Goal: Task Accomplishment & Management: Manage account settings

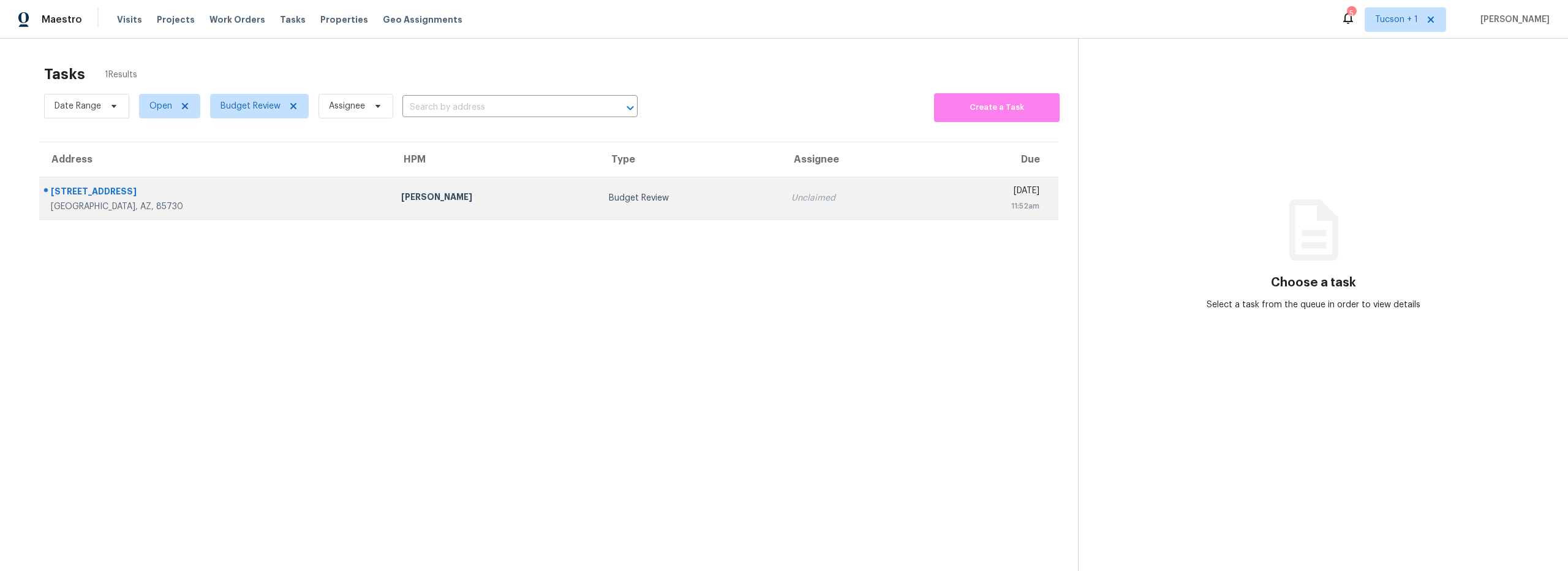
click at [231, 201] on div "Tucson, AZ, 85730" at bounding box center [216, 206] width 331 height 12
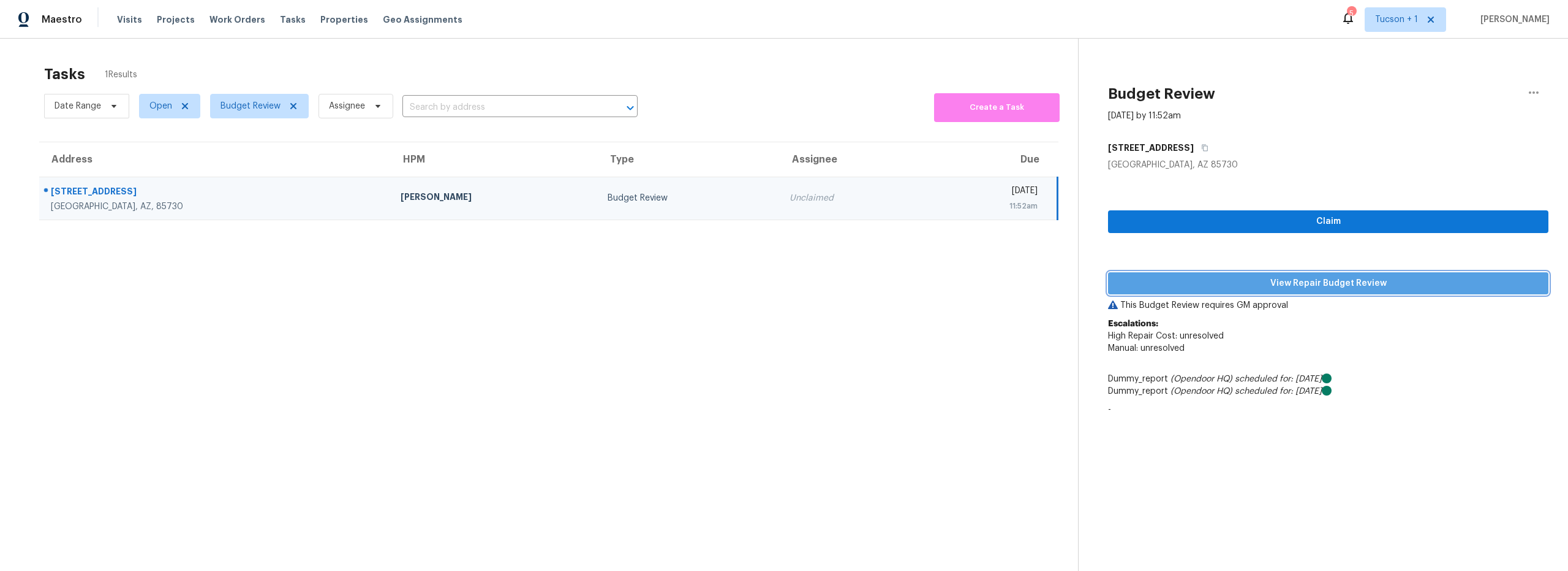
click at [1318, 285] on span "View Repair Budget Review" at bounding box center [1327, 284] width 420 height 15
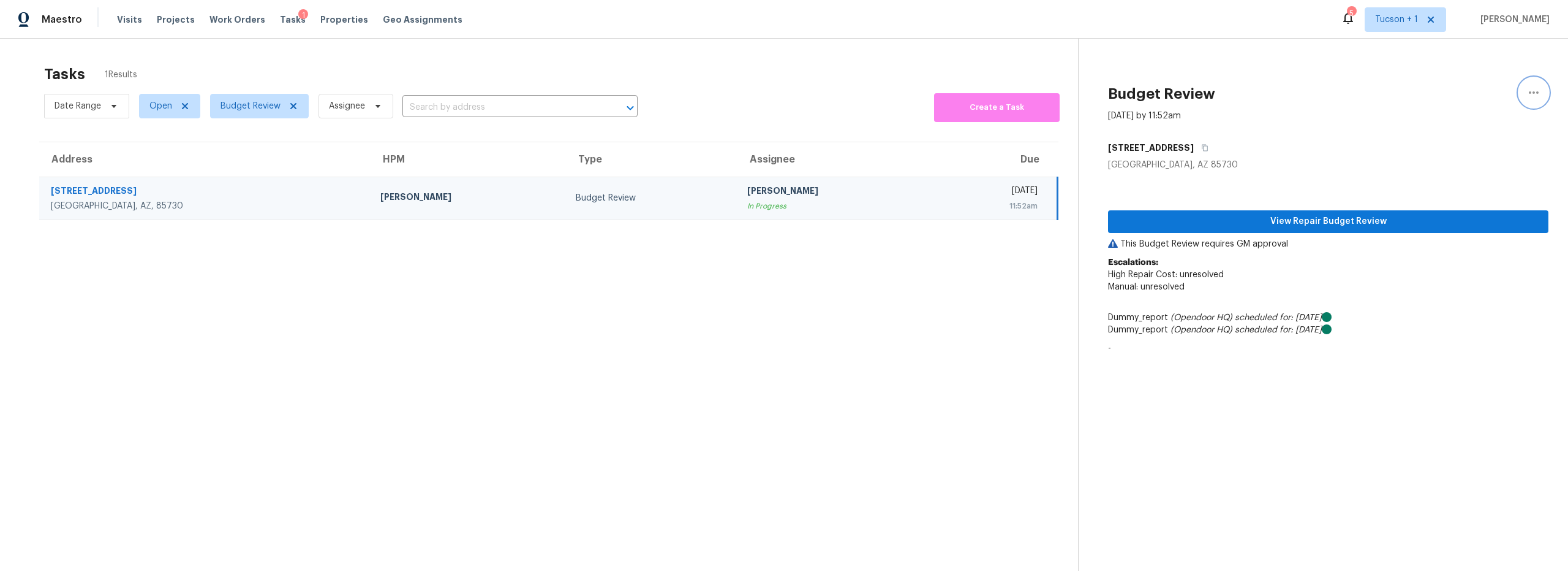
click at [1526, 93] on icon "button" at bounding box center [1534, 92] width 15 height 15
click at [1465, 94] on div "Unclaim this task" at bounding box center [1454, 94] width 95 height 12
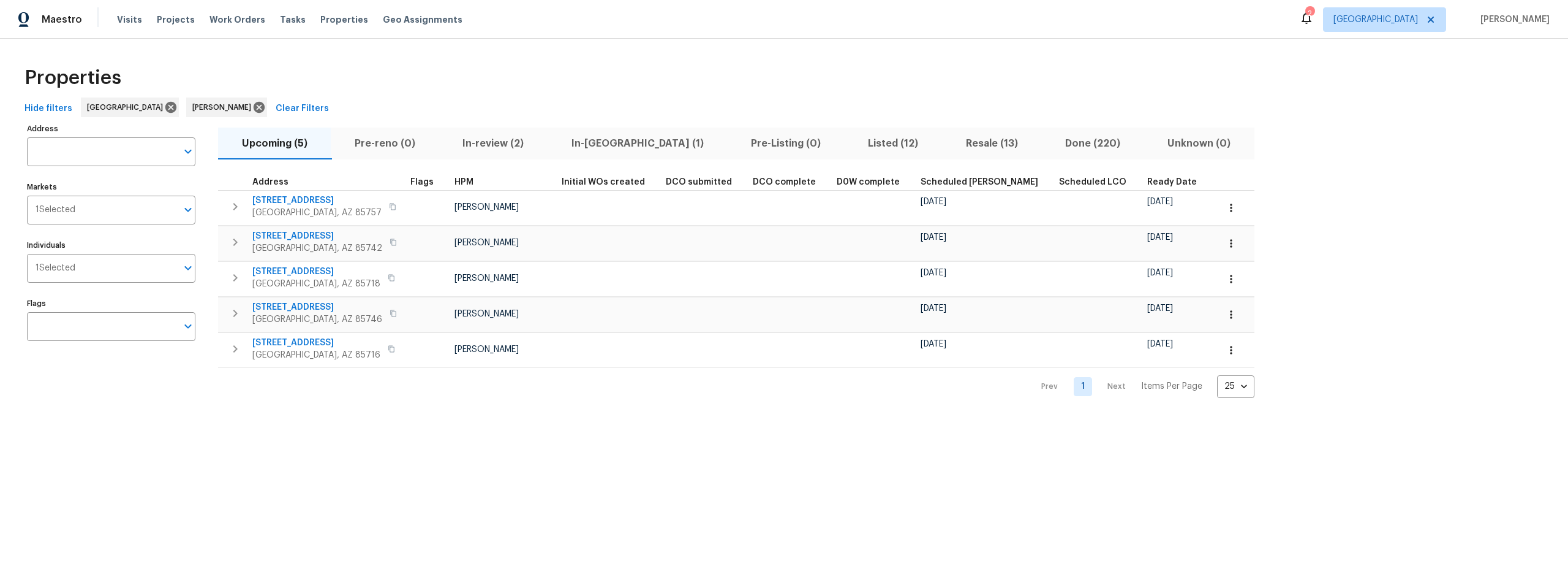
click at [600, 142] on span "In-reno (1)" at bounding box center [637, 144] width 165 height 17
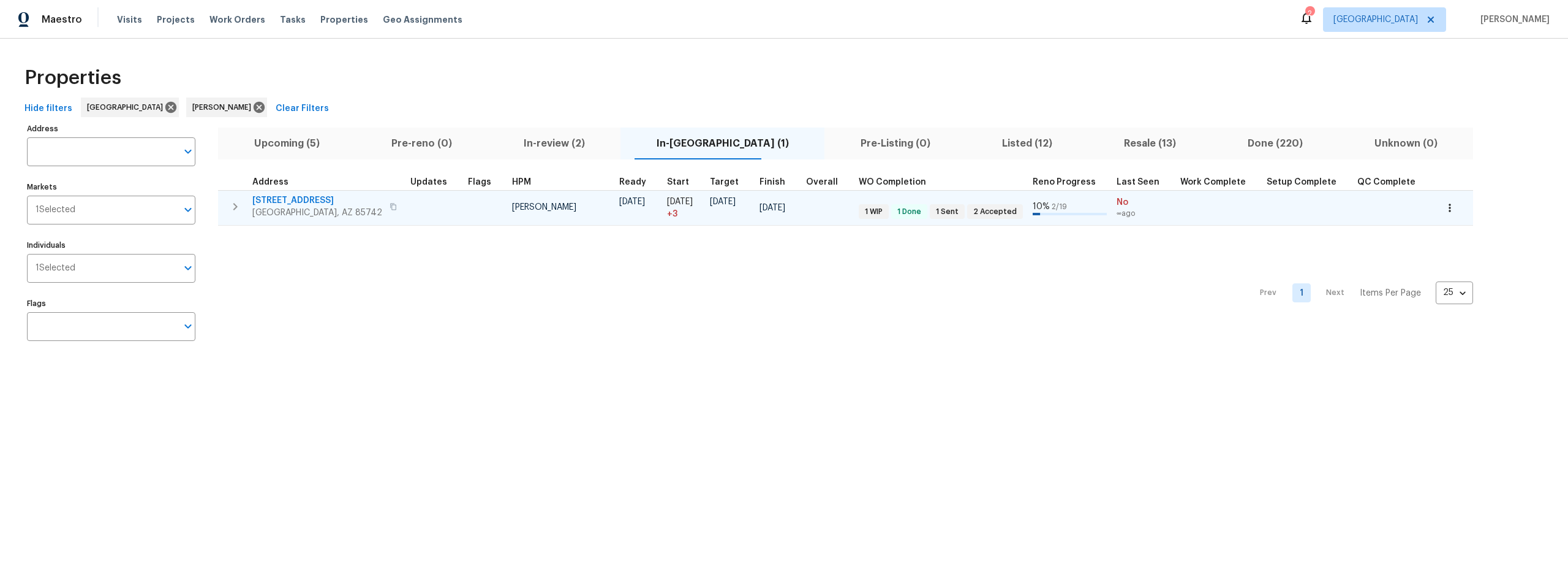
click at [317, 197] on span "5141 W Aquamarine St" at bounding box center [317, 200] width 130 height 12
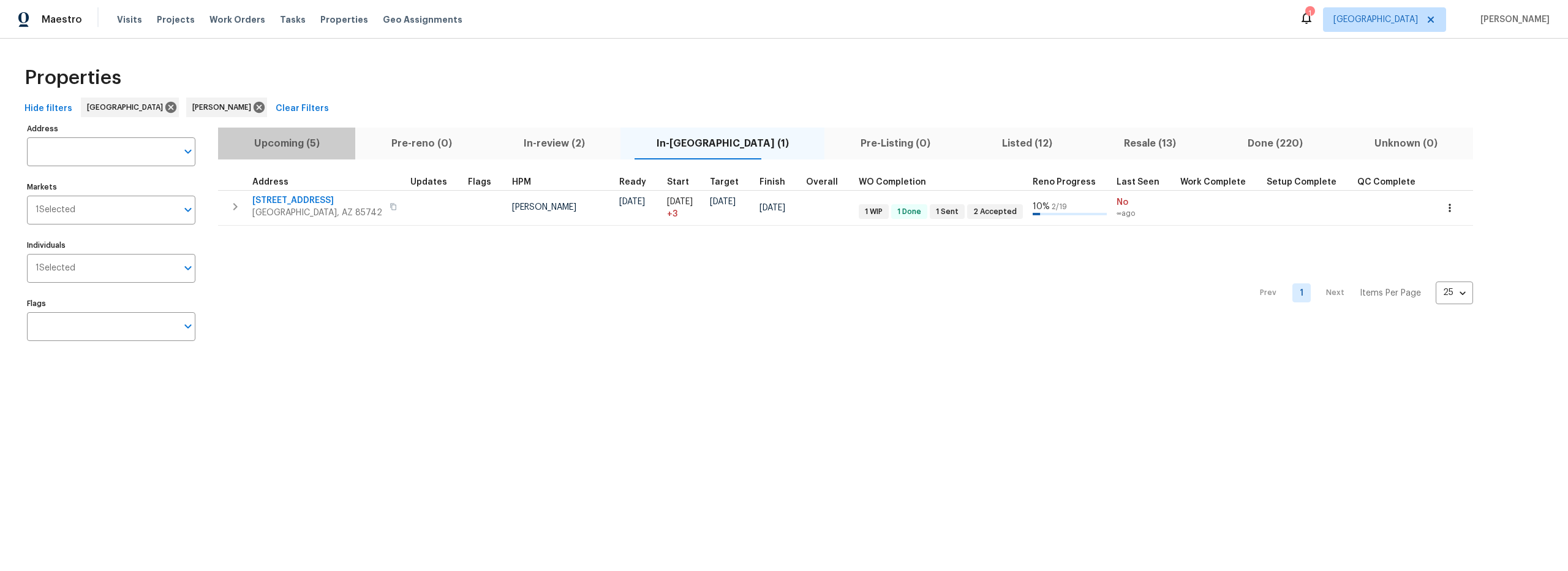
click at [310, 142] on span "Upcoming (5)" at bounding box center [286, 144] width 122 height 17
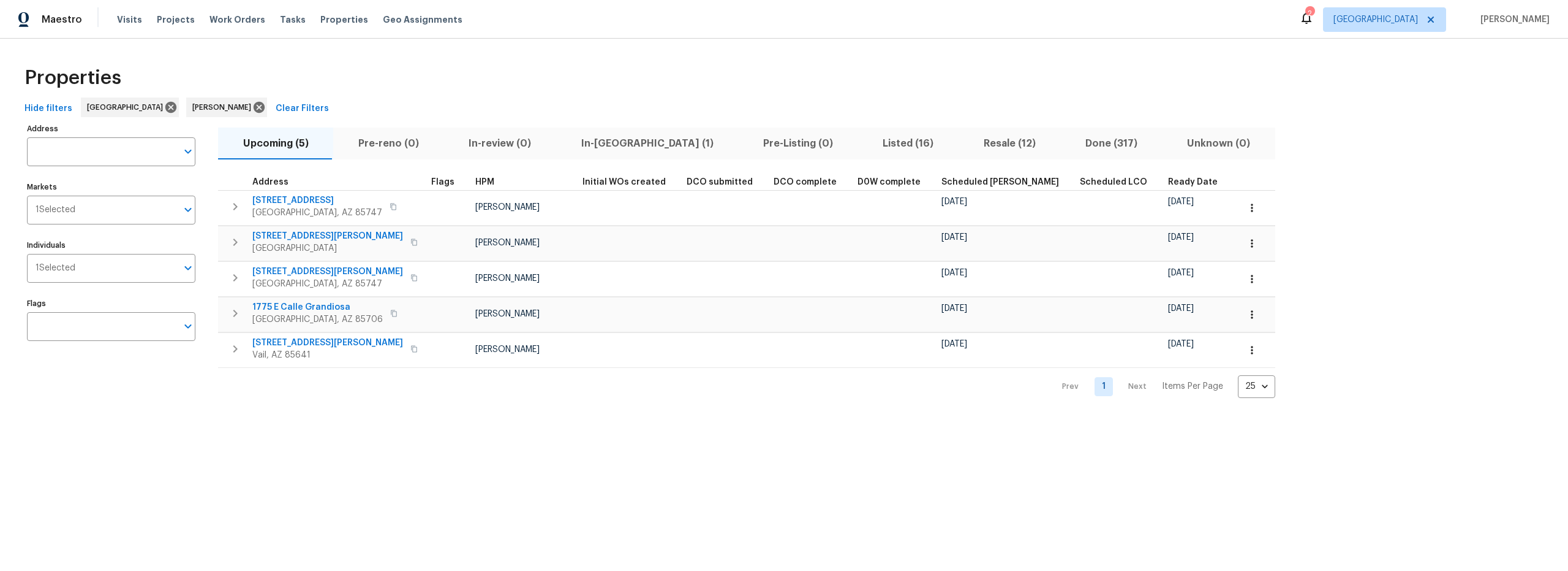
click at [966, 145] on span "Resale (12)" at bounding box center [1009, 144] width 87 height 17
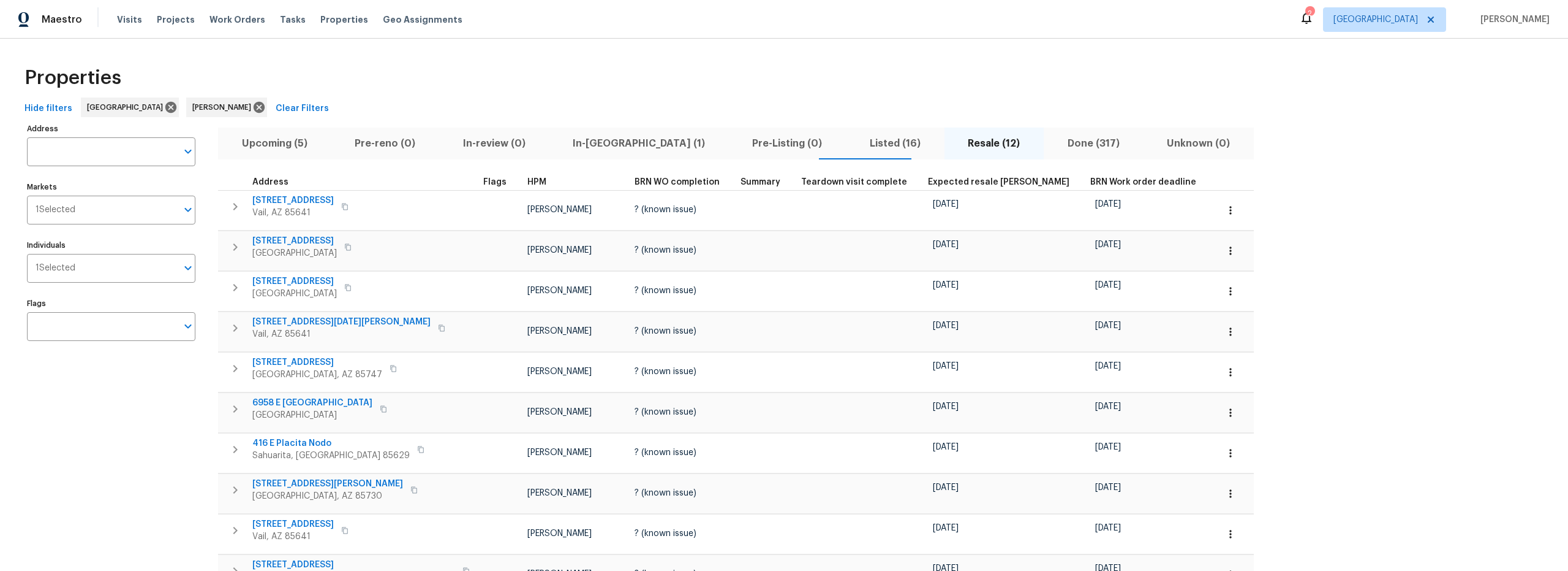
click at [258, 146] on span "Upcoming (5)" at bounding box center [274, 144] width 98 height 17
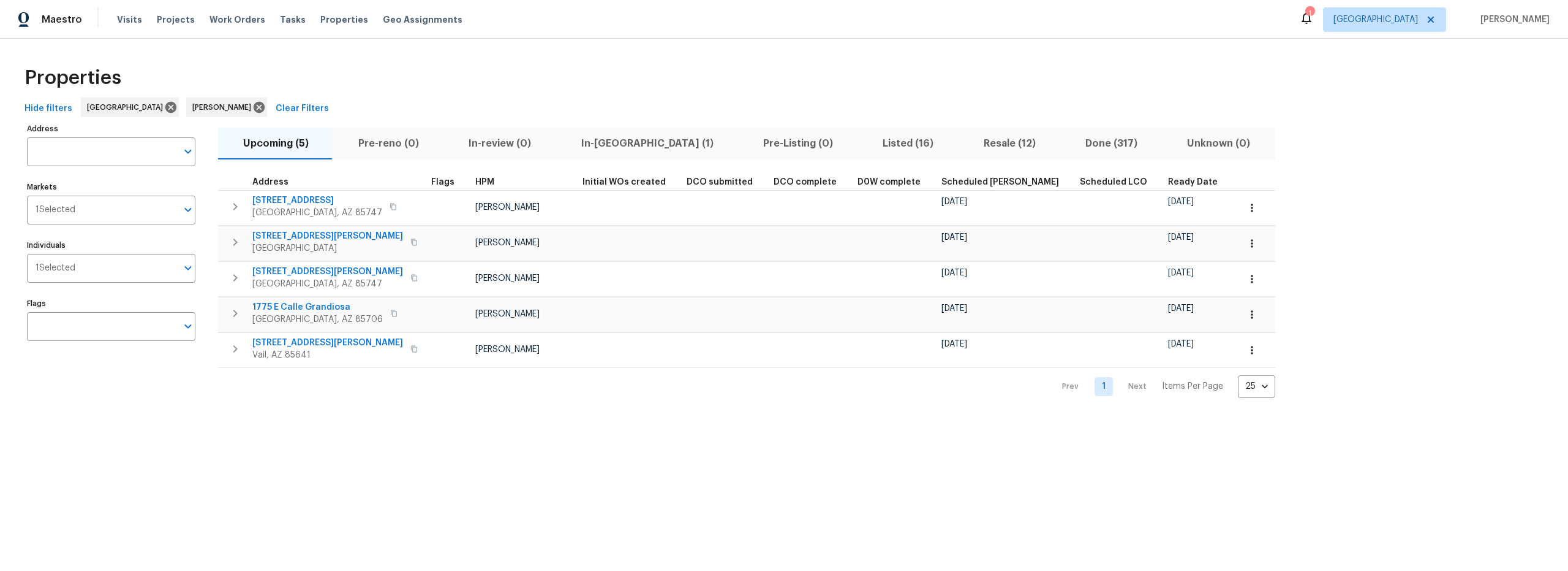
click at [966, 137] on span "Resale (12)" at bounding box center [1009, 144] width 87 height 17
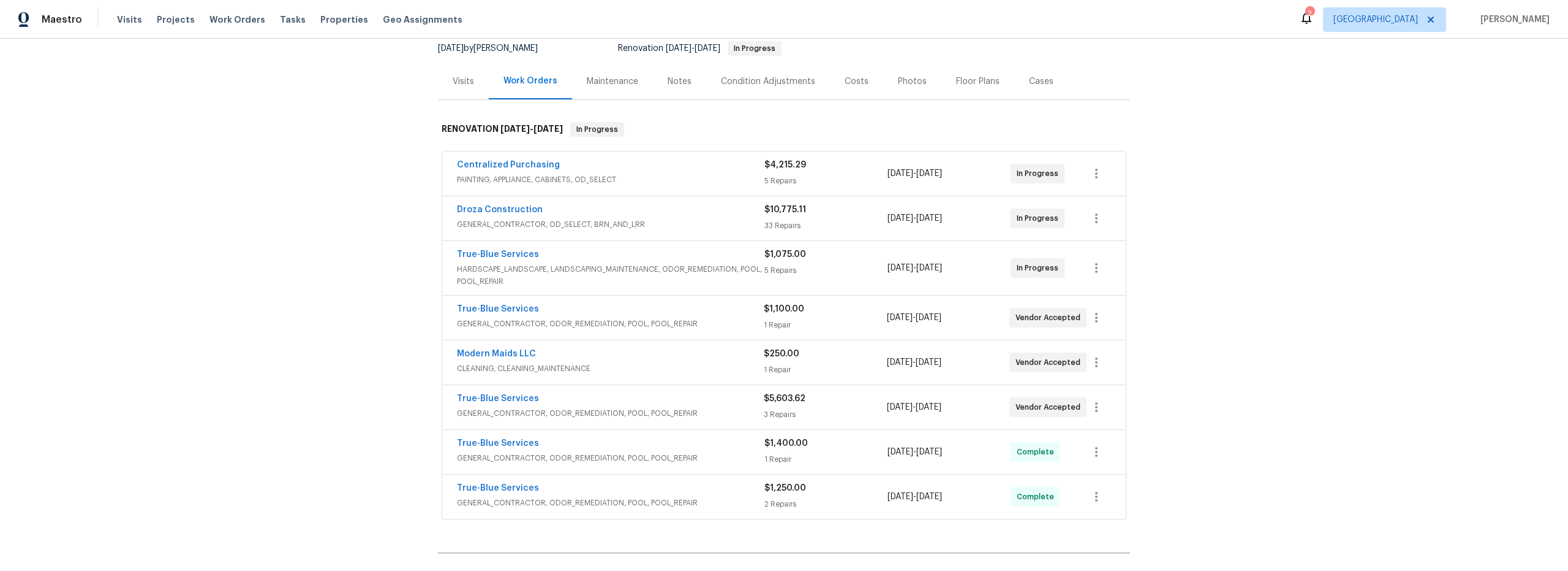
scroll to position [91, 0]
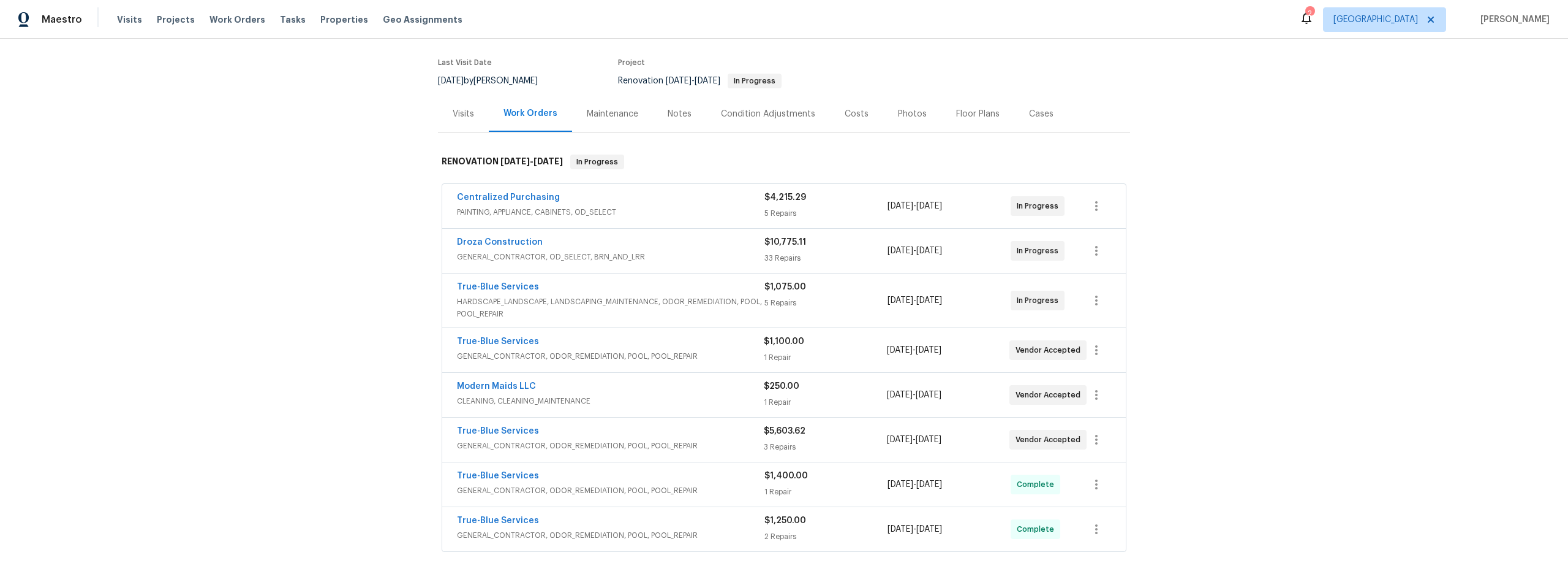
click at [671, 210] on span "PAINTING, APPLIANCE, CABINETS, OD_SELECT" at bounding box center [611, 212] width 308 height 12
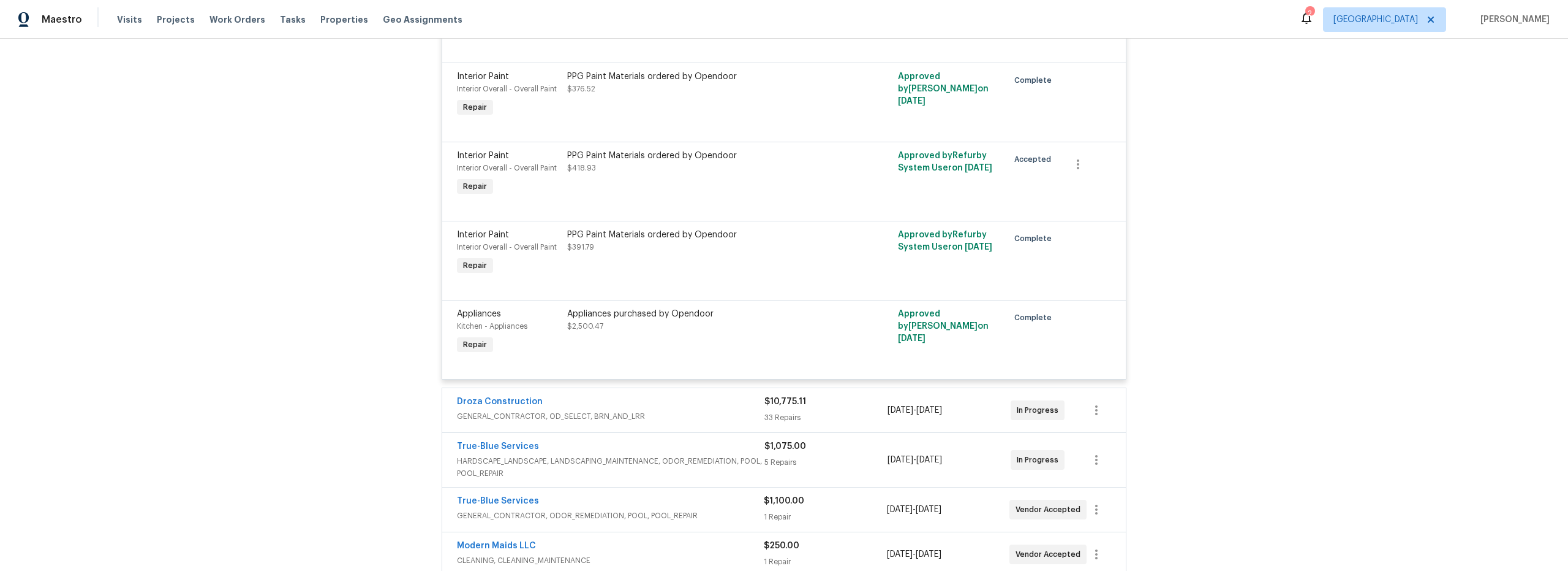
scroll to position [365, 0]
click at [751, 183] on div "PPG Paint Materials ordered by Opendoor $418.93" at bounding box center [701, 175] width 276 height 56
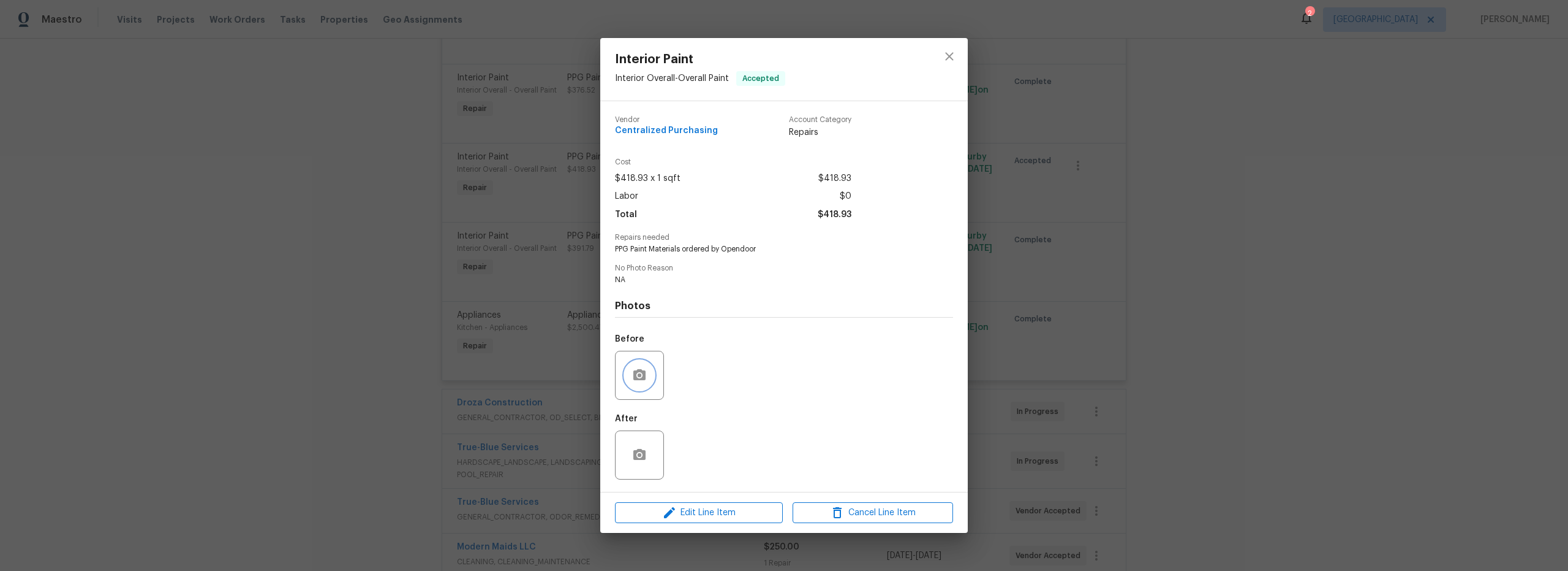
click at [646, 374] on icon "button" at bounding box center [640, 375] width 15 height 15
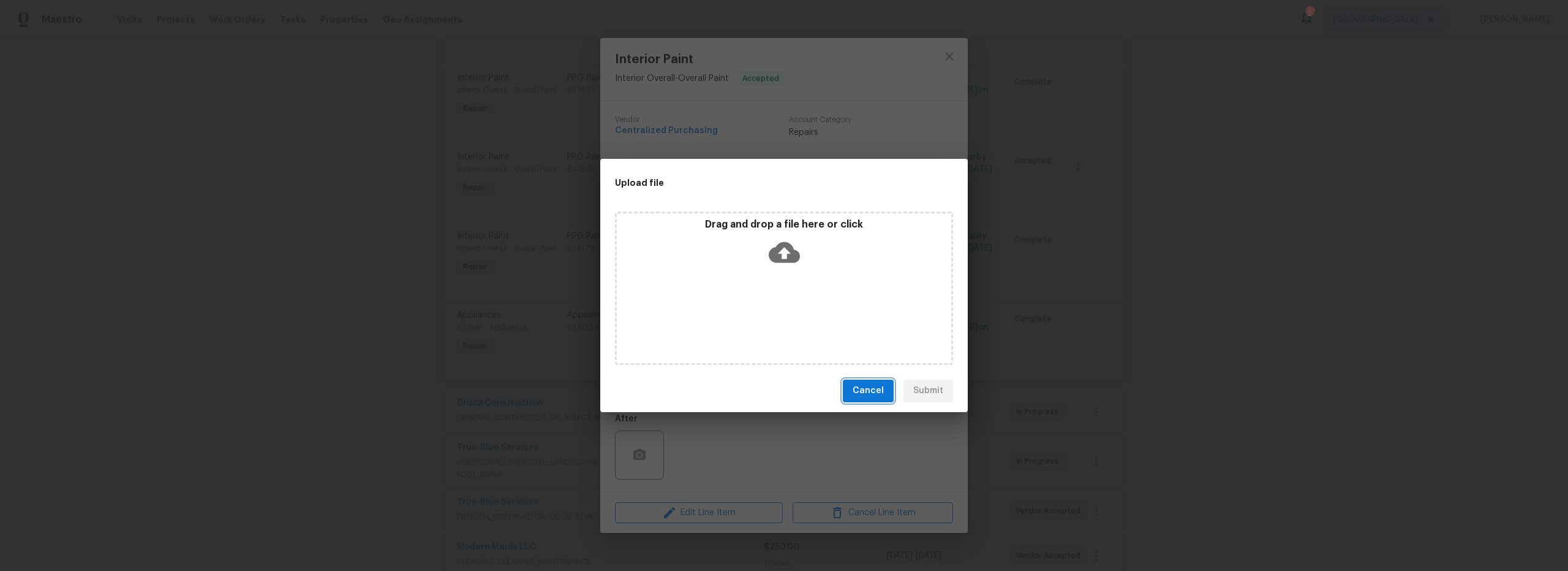
click at [868, 390] on span "Cancel" at bounding box center [869, 391] width 32 height 15
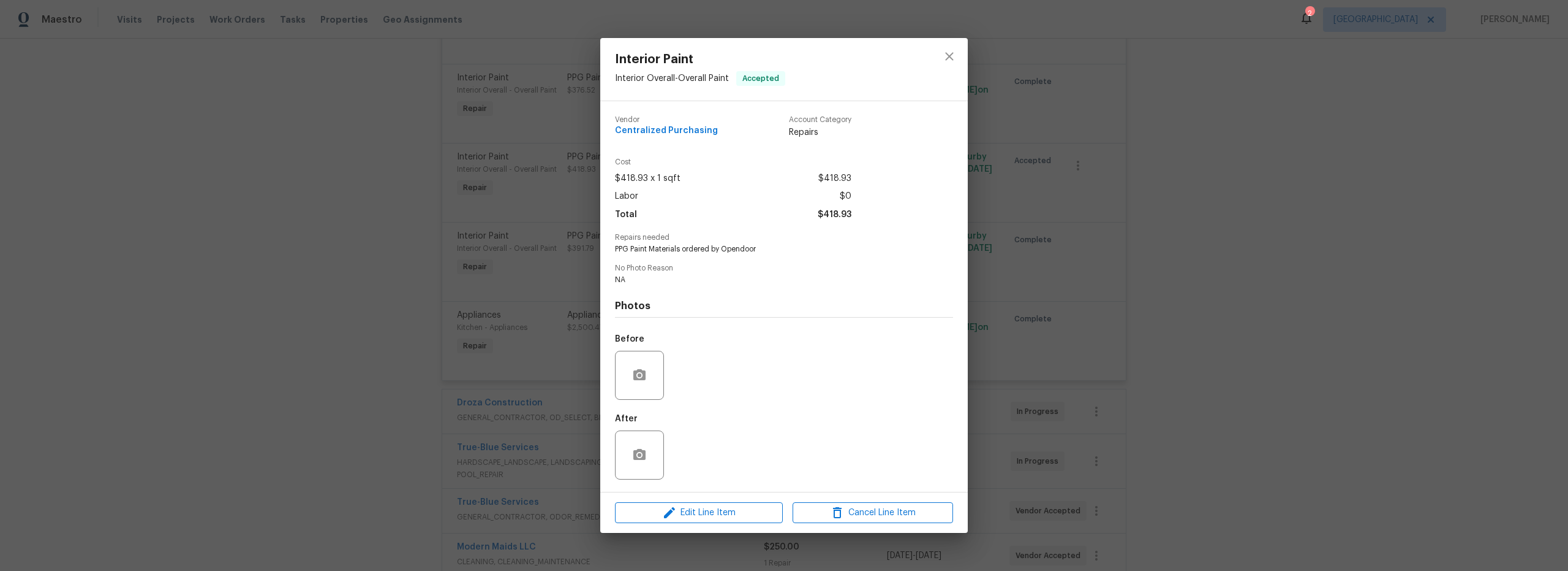
click at [658, 438] on div at bounding box center [640, 454] width 49 height 49
click at [650, 448] on button "button" at bounding box center [640, 455] width 30 height 30
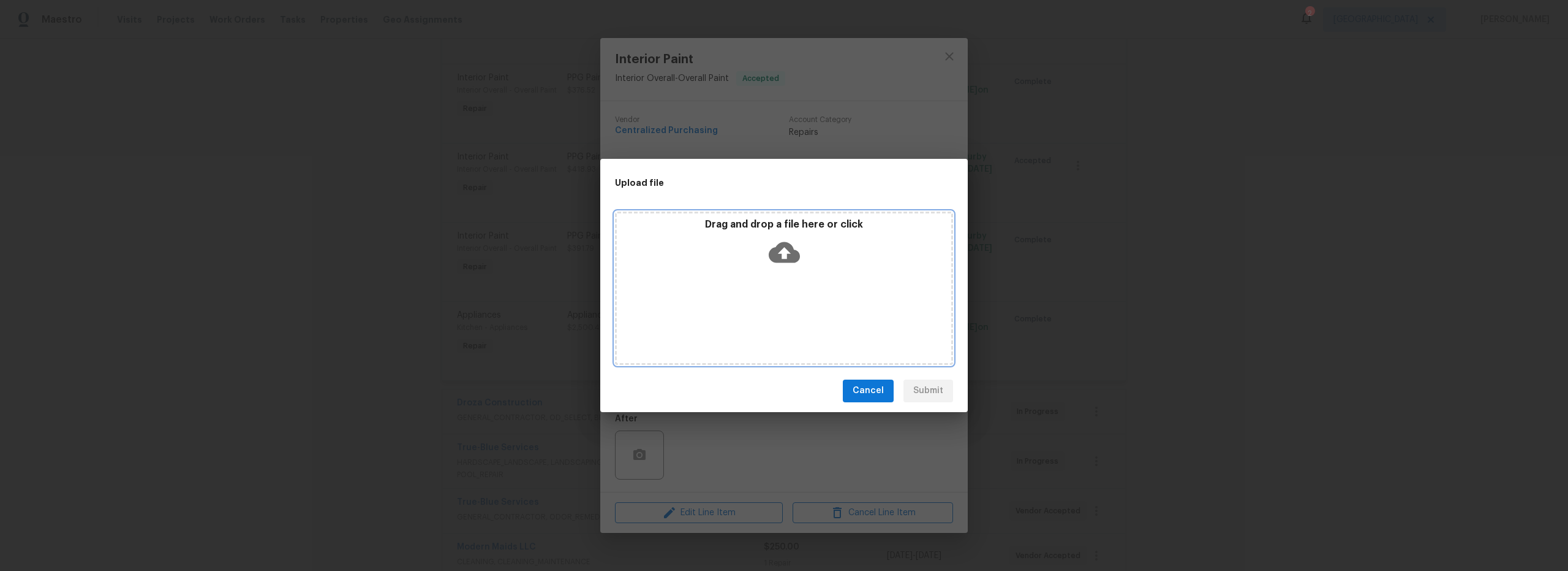
drag, startPoint x: 750, startPoint y: 247, endPoint x: 782, endPoint y: 280, distance: 46.0
click at [782, 280] on div "Drag and drop a file here or click" at bounding box center [784, 288] width 338 height 153
click at [875, 390] on span "Cancel" at bounding box center [869, 391] width 32 height 15
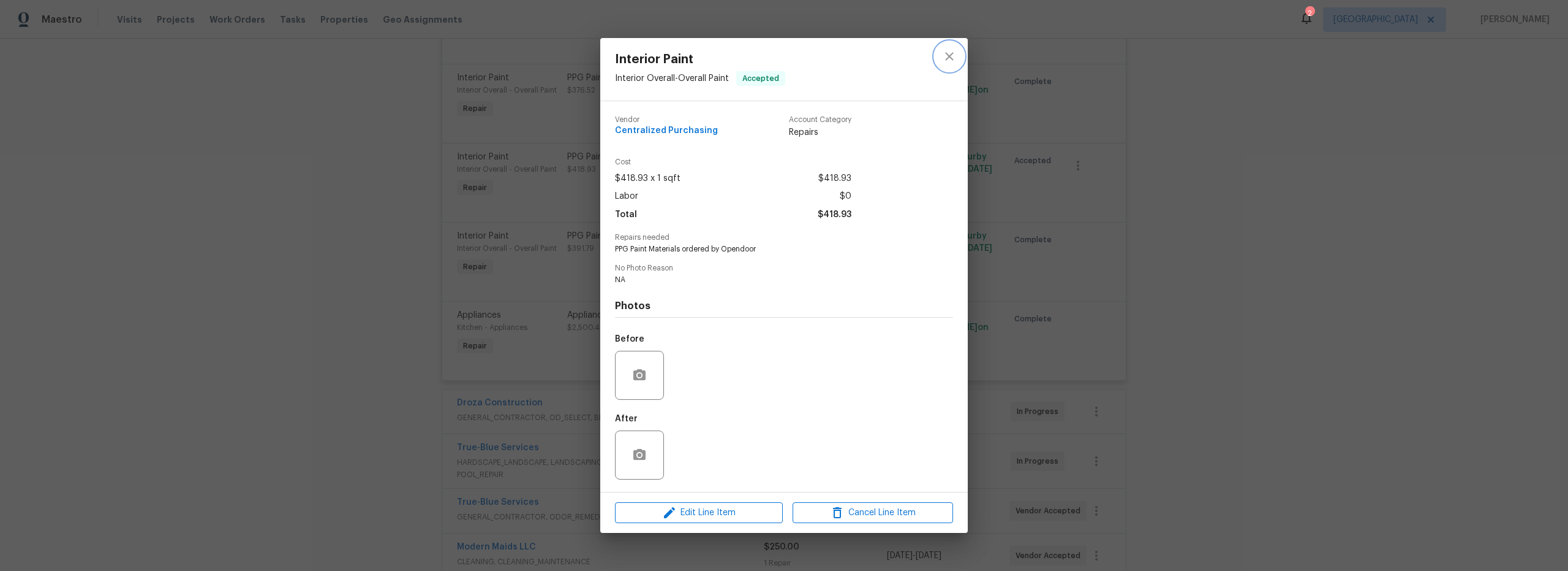
click at [949, 58] on icon "close" at bounding box center [949, 57] width 15 height 15
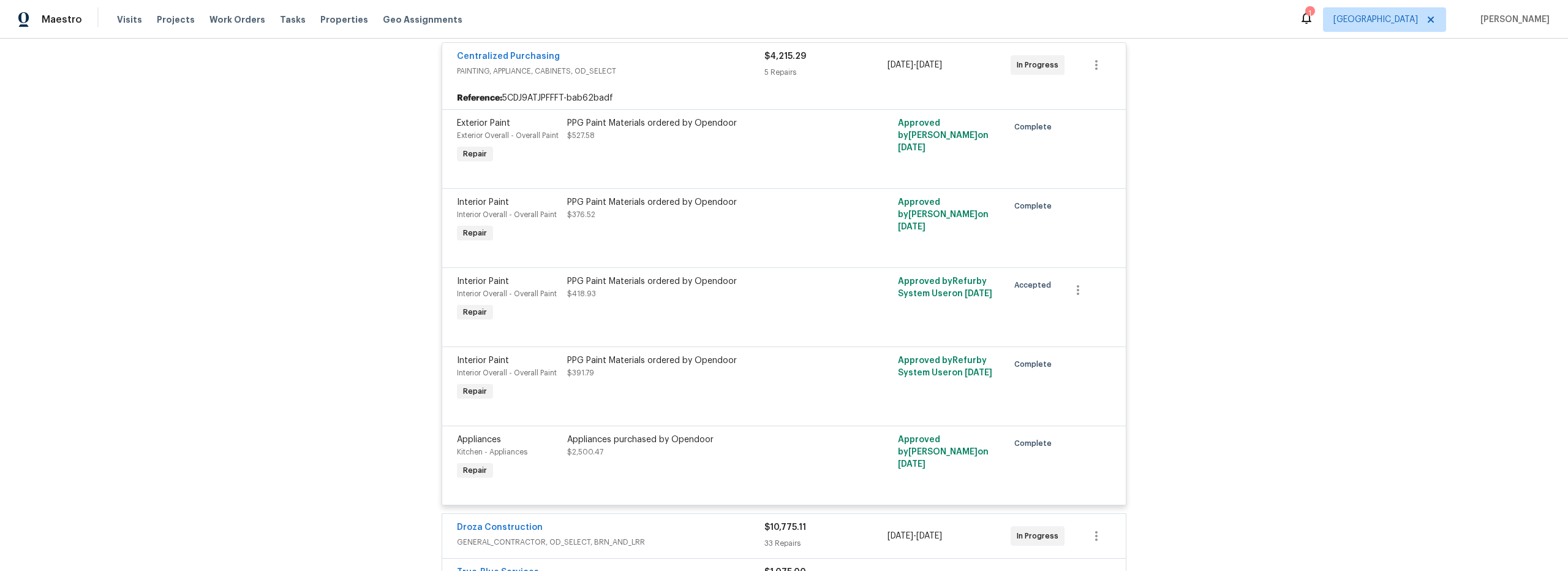
scroll to position [0, 0]
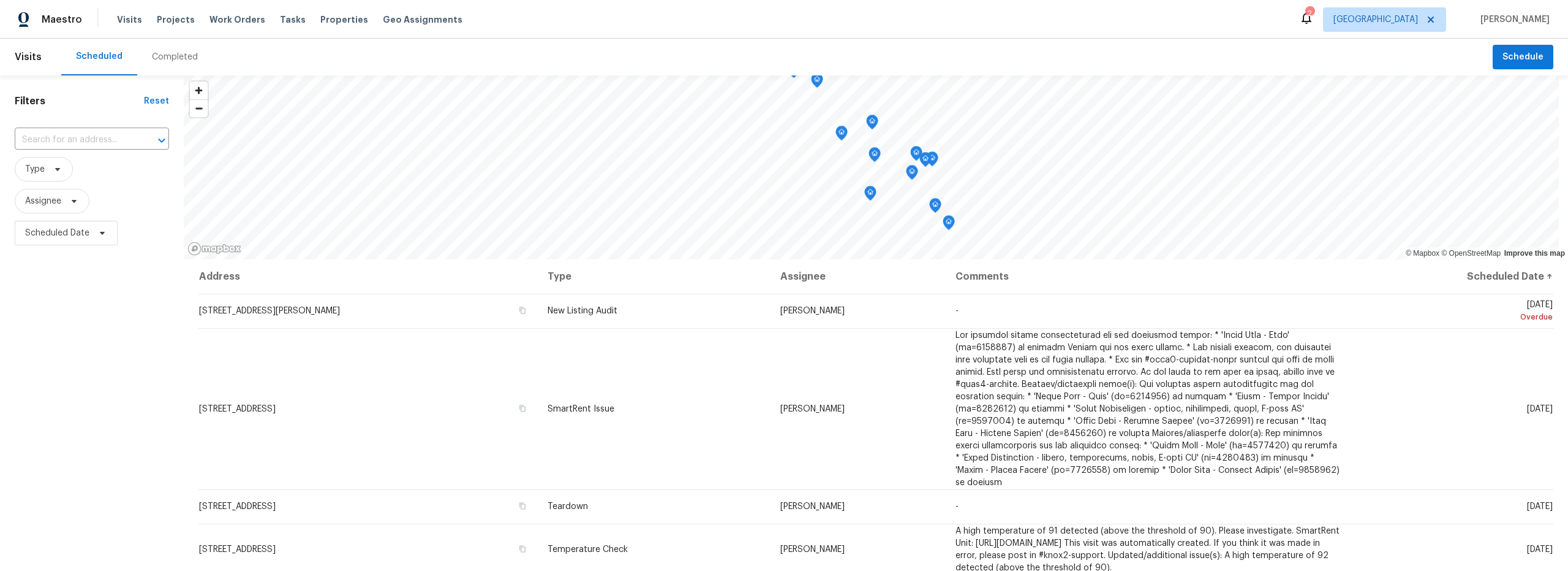
click at [159, 56] on div "Completed" at bounding box center [174, 57] width 46 height 12
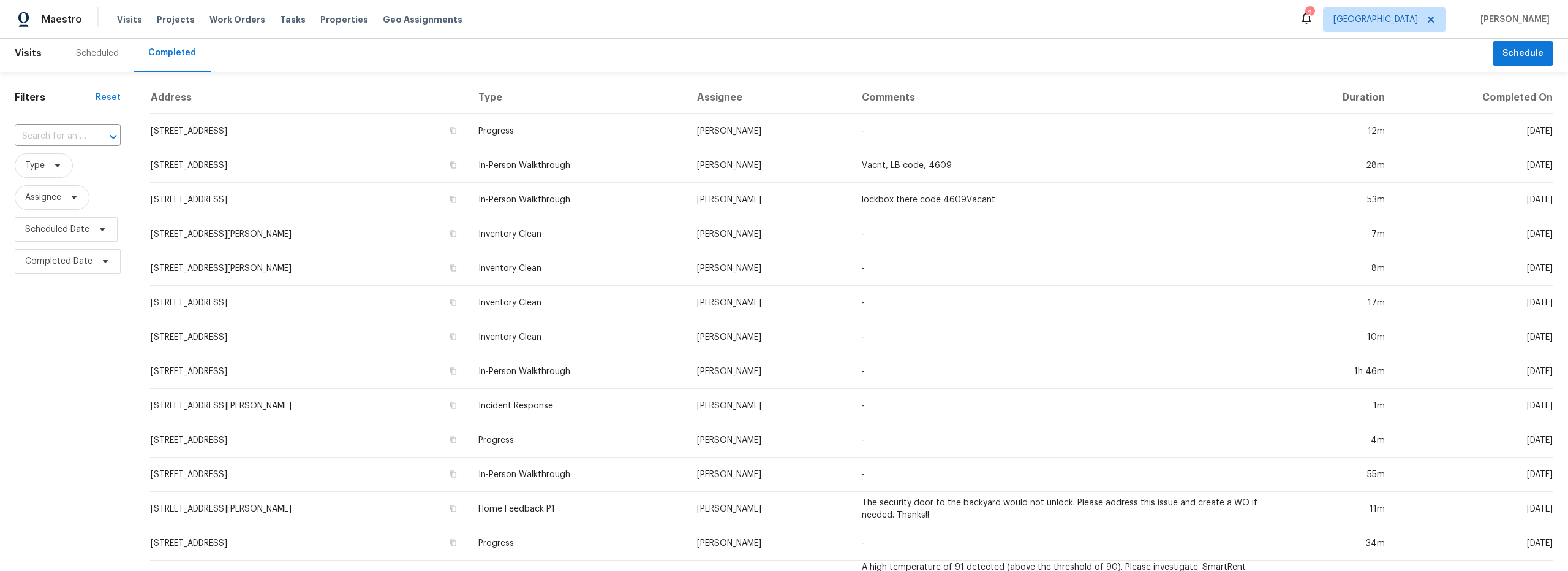
scroll to position [5, 0]
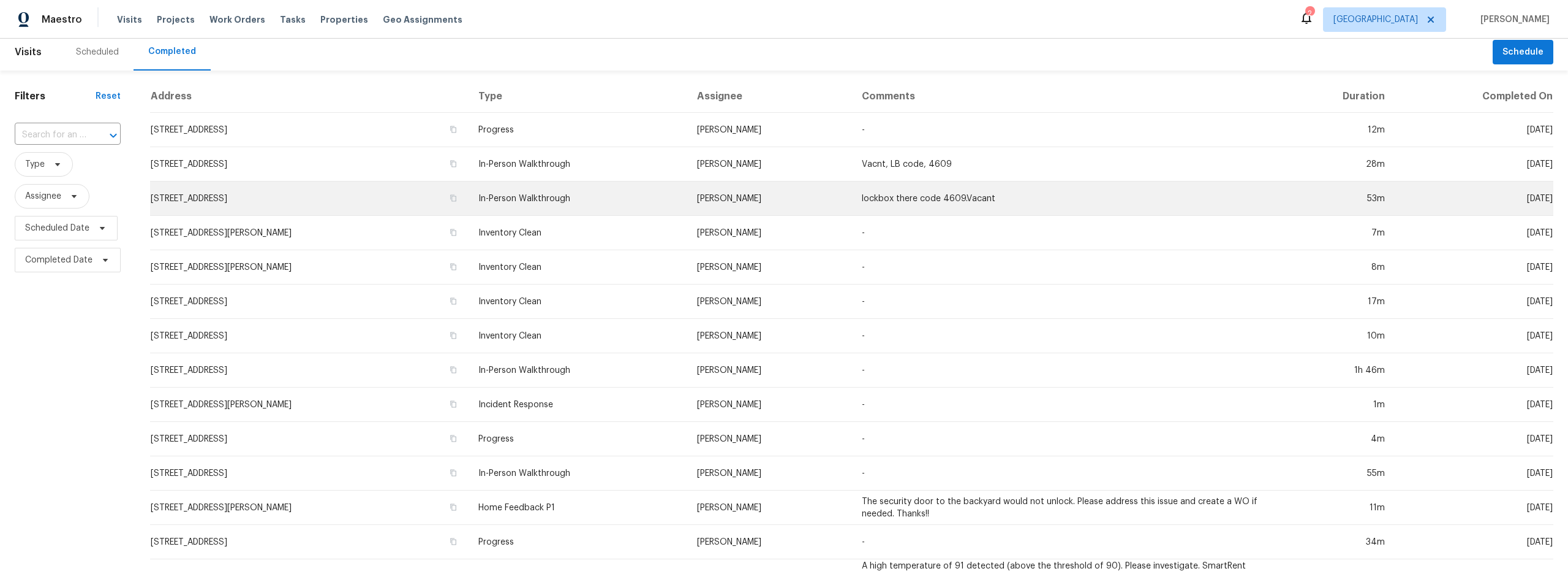
click at [426, 199] on td "7605 E Irvington Rd, Tucson, AZ 85730" at bounding box center [309, 198] width 319 height 35
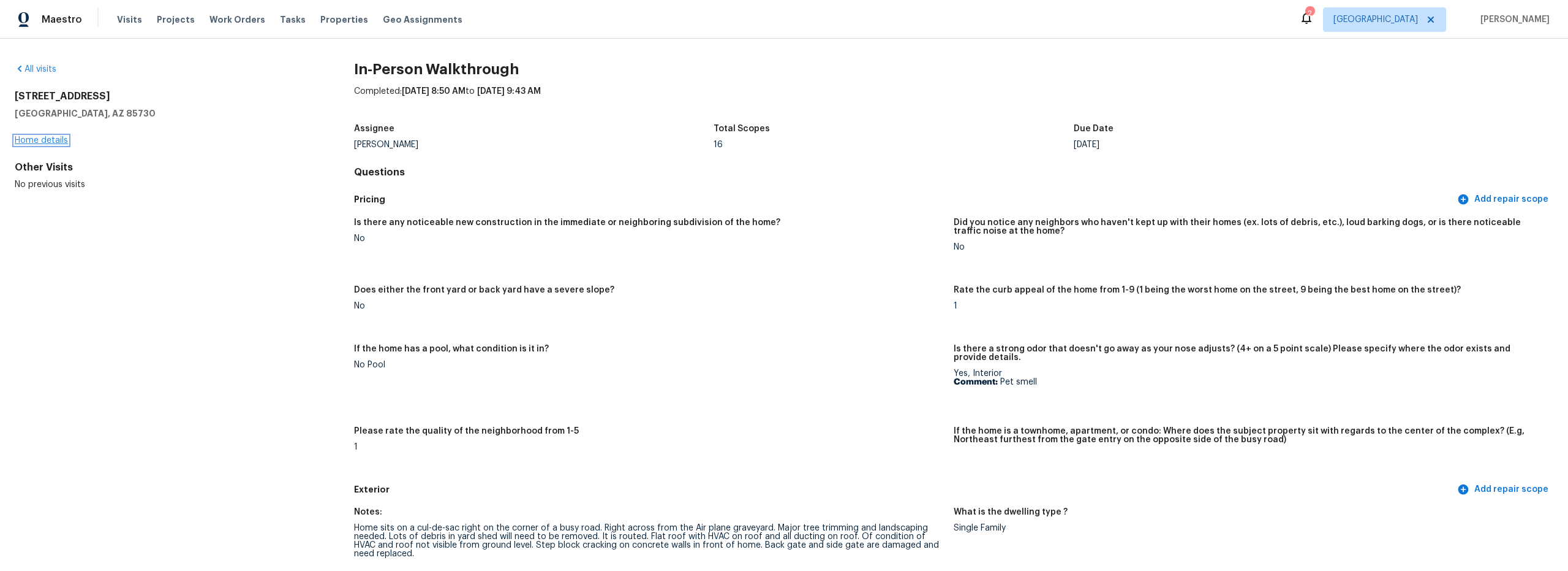
click at [49, 140] on link "Home details" at bounding box center [41, 140] width 53 height 8
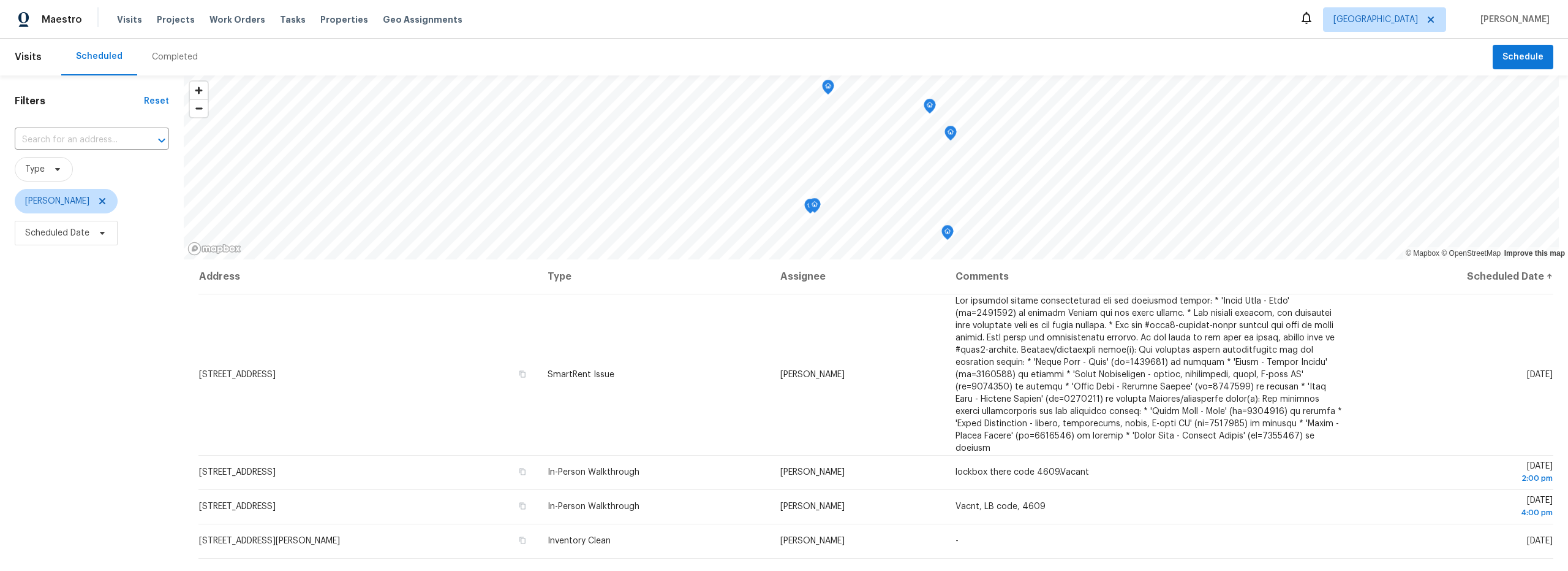
scroll to position [155, 0]
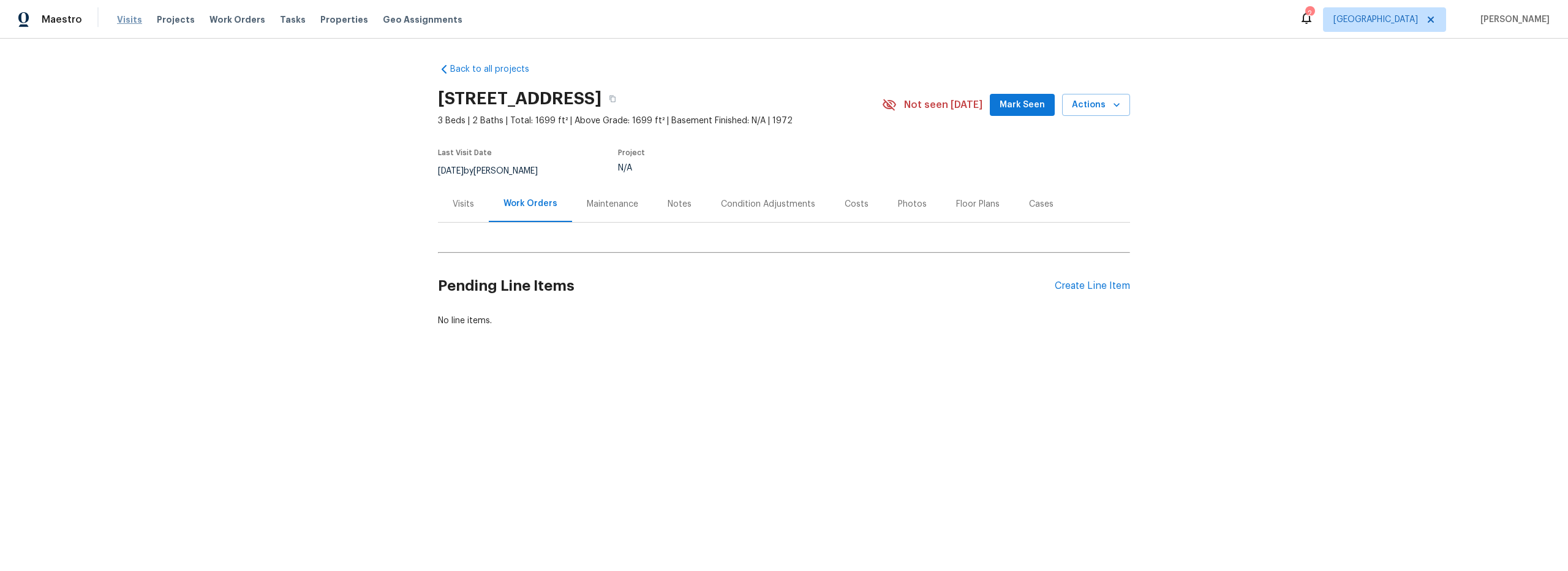
click at [120, 22] on span "Visits" at bounding box center [129, 19] width 25 height 12
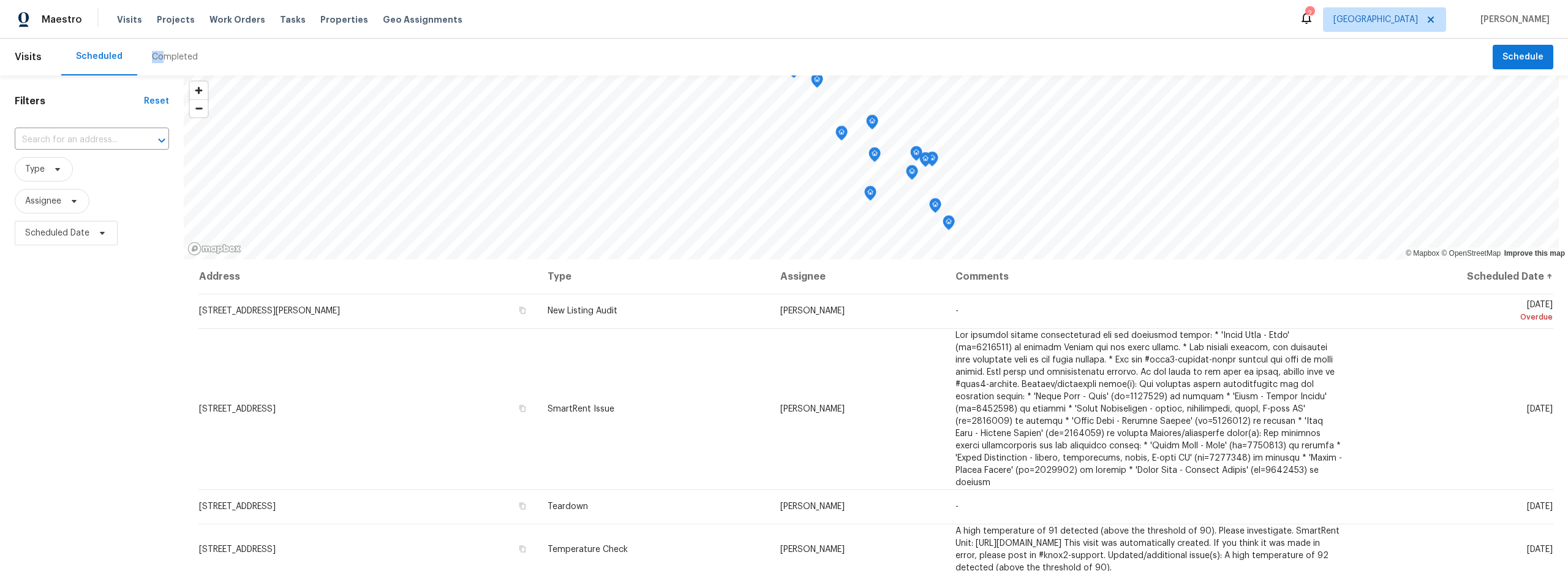
click at [158, 53] on div "Completed" at bounding box center [174, 57] width 46 height 12
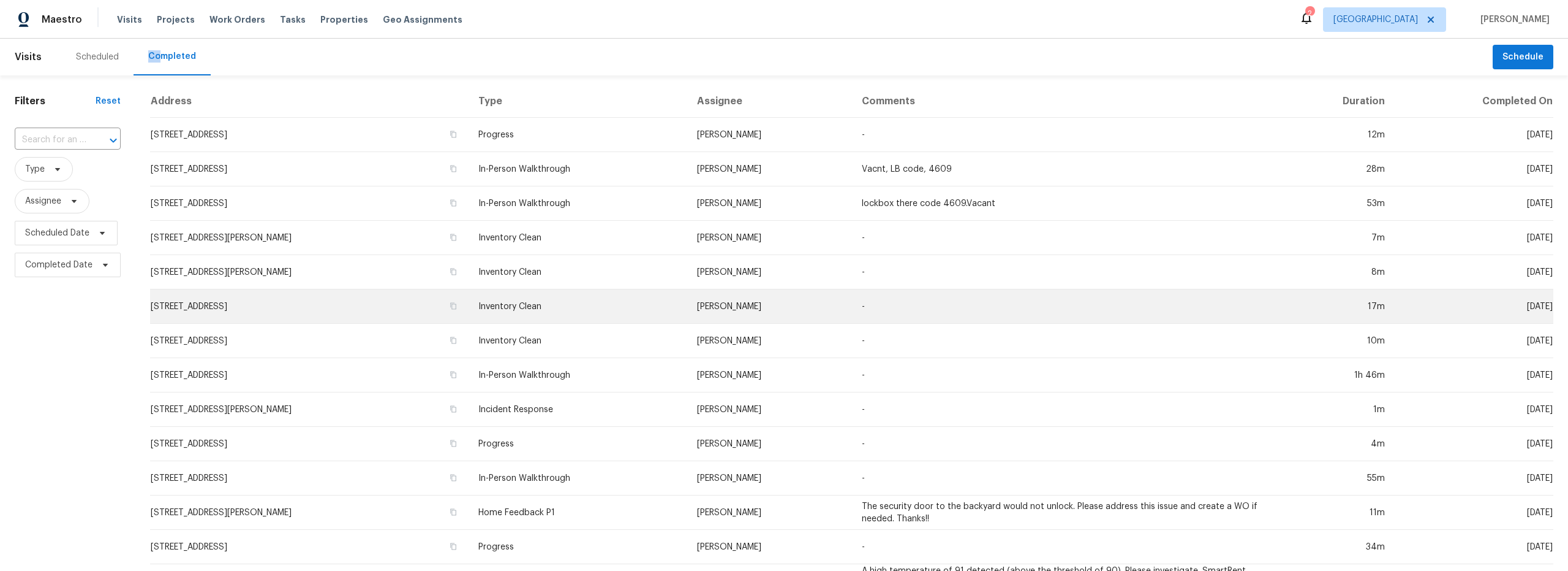
scroll to position [3, 0]
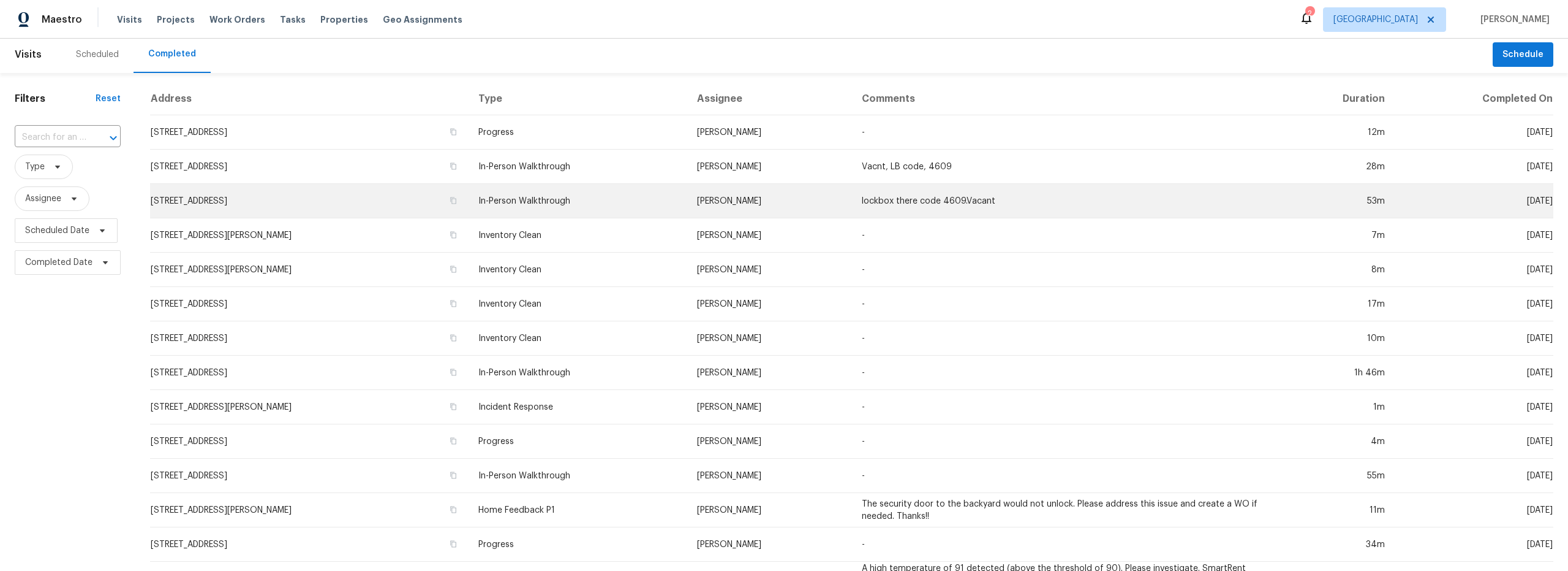
click at [430, 208] on td "[STREET_ADDRESS]" at bounding box center [309, 201] width 319 height 35
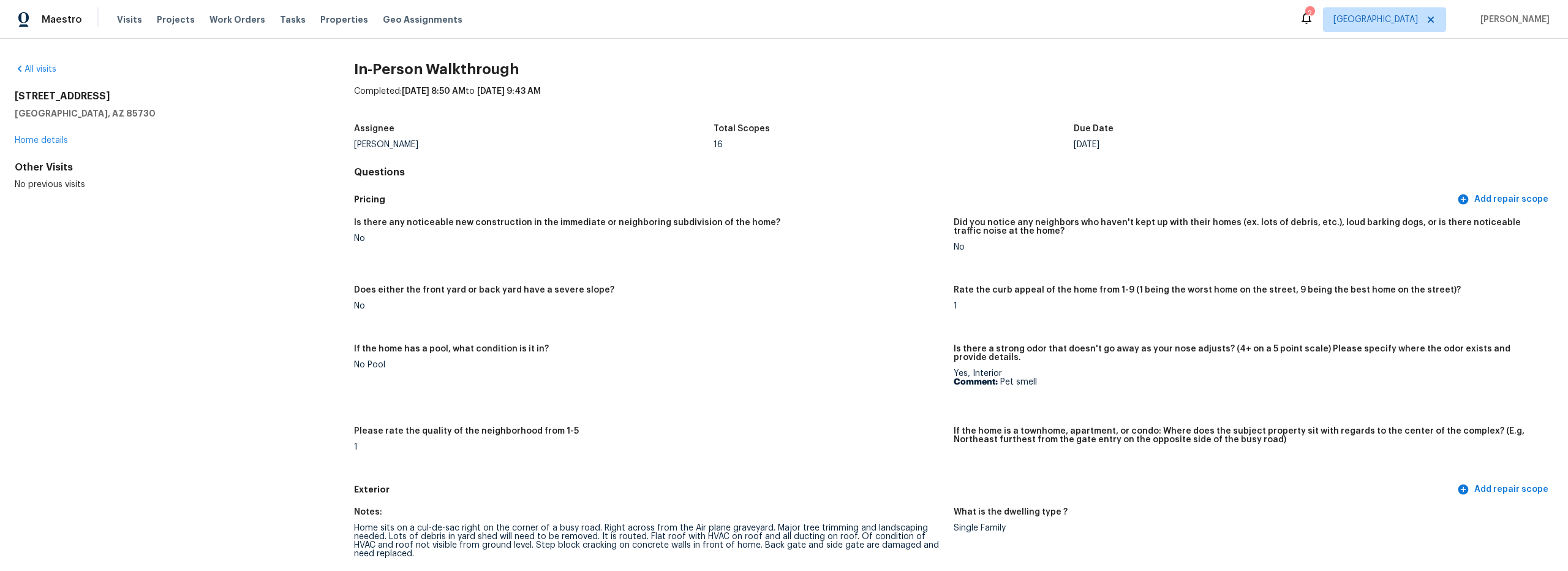
drag, startPoint x: 17, startPoint y: 95, endPoint x: 116, endPoint y: 92, distance: 99.0
click at [116, 92] on h2 "[STREET_ADDRESS]" at bounding box center [165, 96] width 300 height 12
copy h2 "[STREET_ADDRESS]"
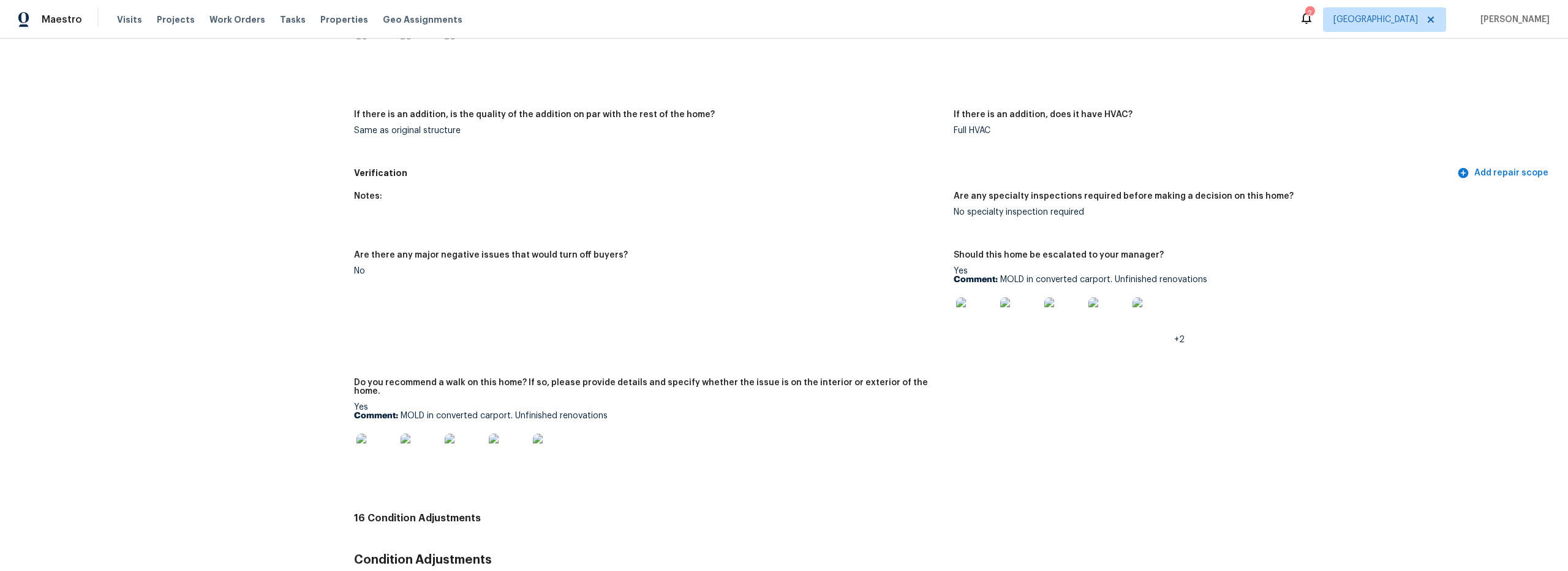
scroll to position [2310, 0]
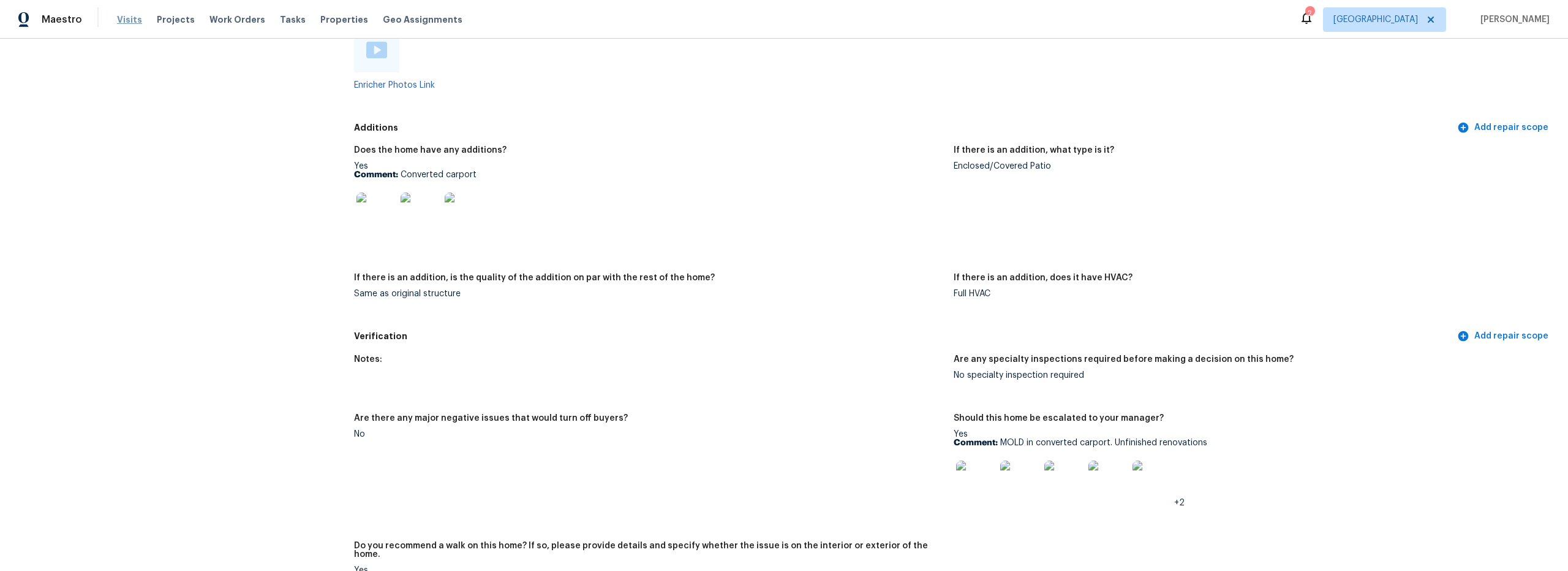
click at [130, 22] on span "Visits" at bounding box center [129, 19] width 25 height 12
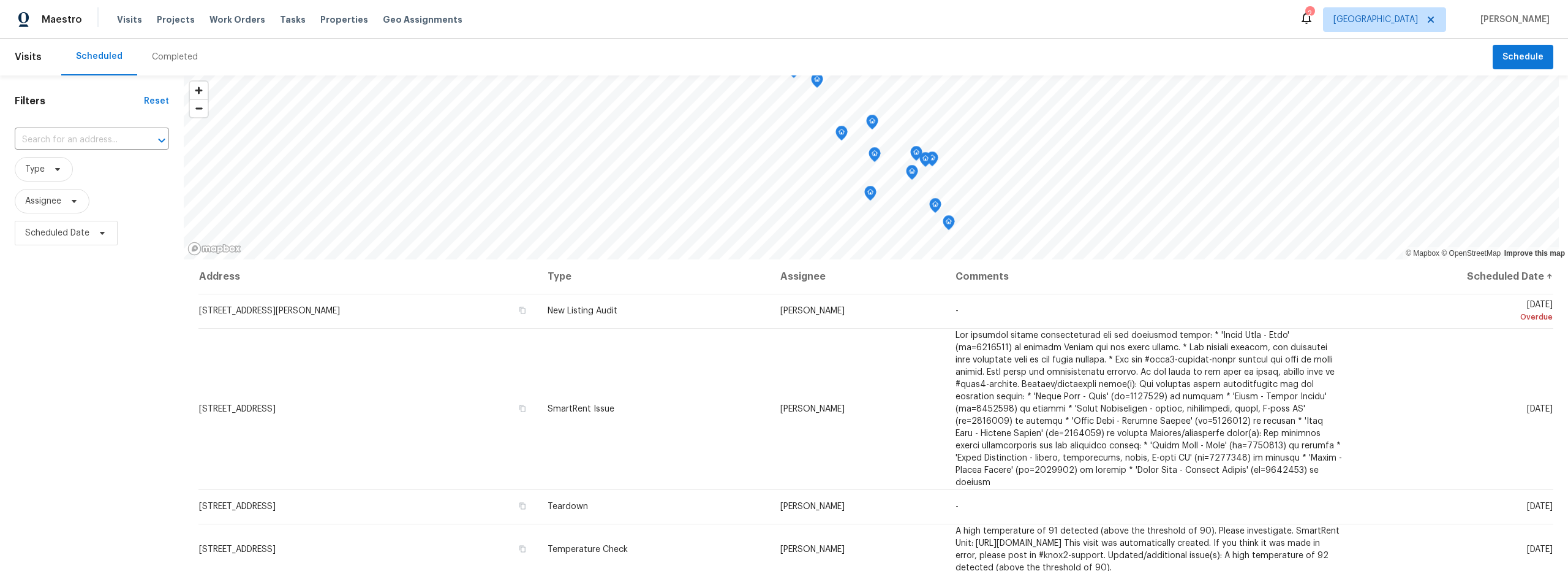
click at [153, 58] on div "Completed" at bounding box center [174, 57] width 46 height 12
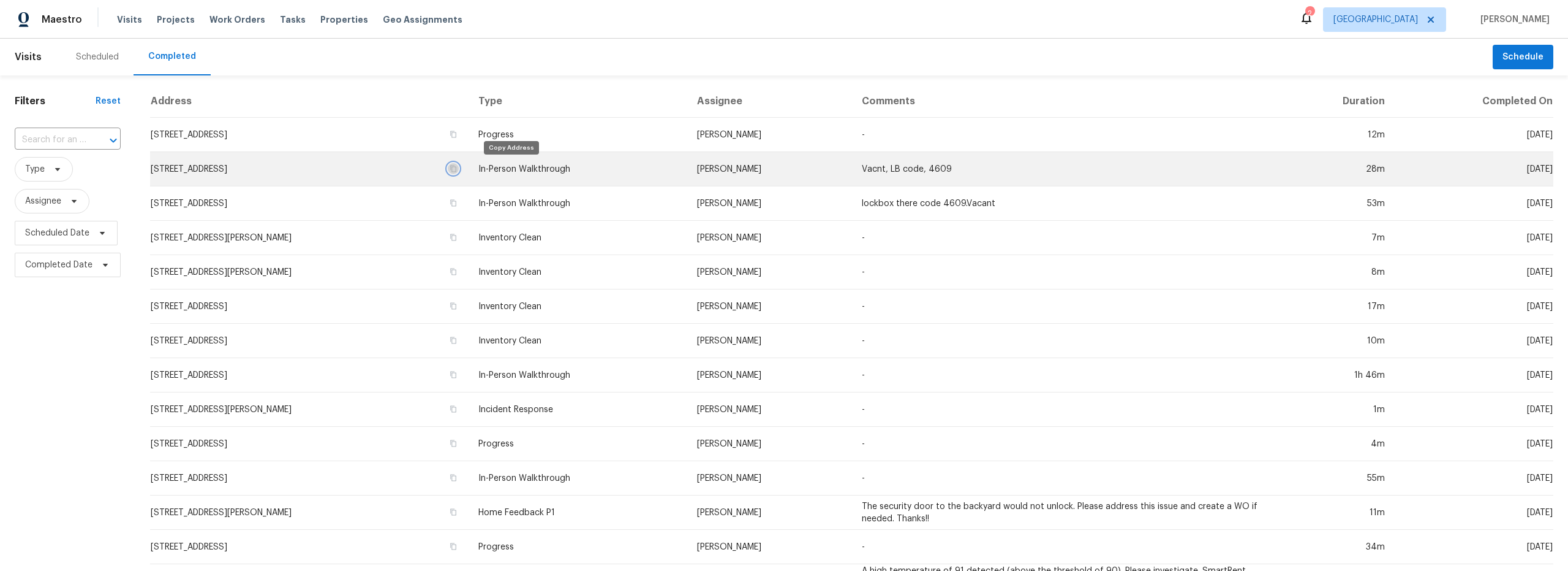
click at [457, 167] on icon "button" at bounding box center [453, 169] width 7 height 7
click at [403, 174] on td "5741 E 30th St, Tucson, AZ 85711" at bounding box center [309, 169] width 319 height 35
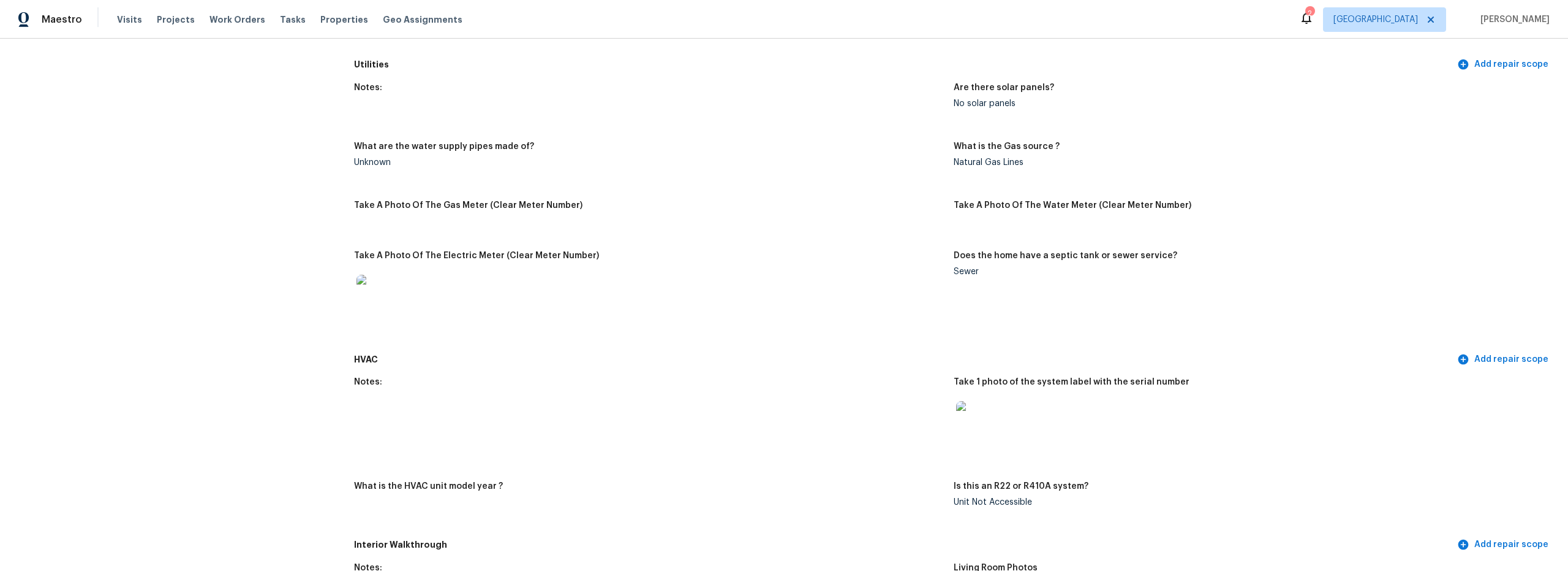
scroll to position [581, 0]
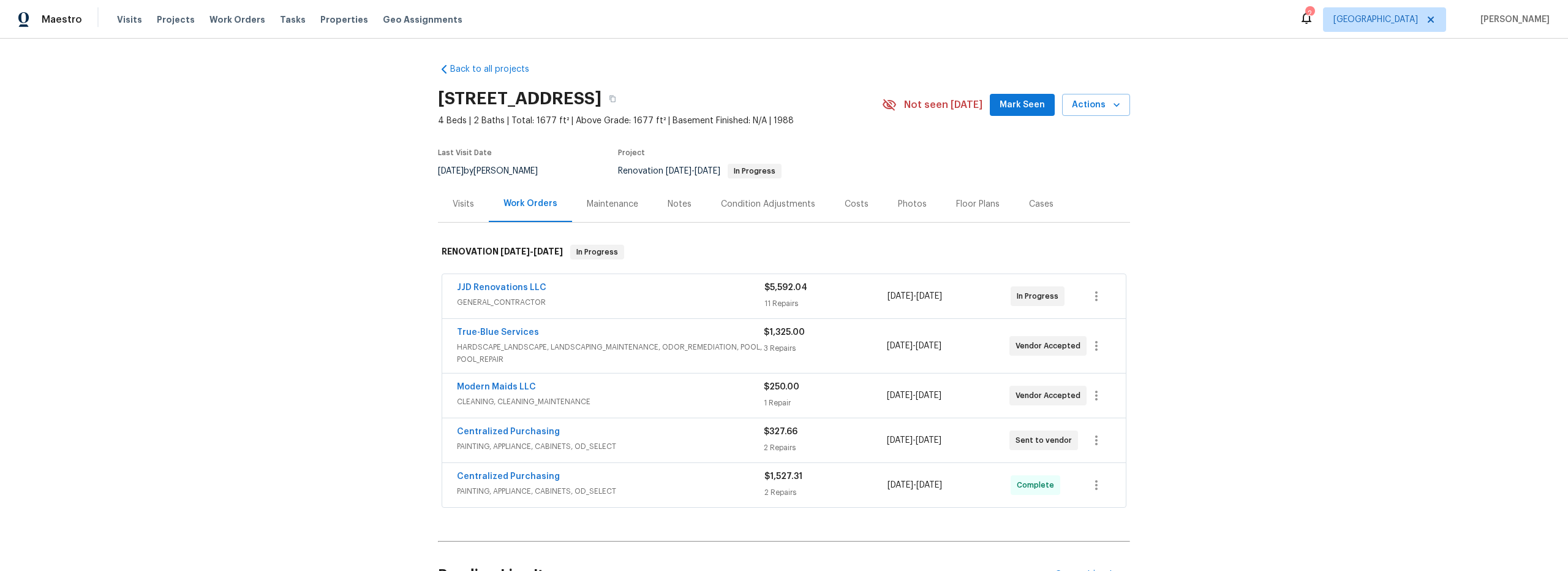
click at [667, 202] on div "Notes" at bounding box center [680, 203] width 24 height 12
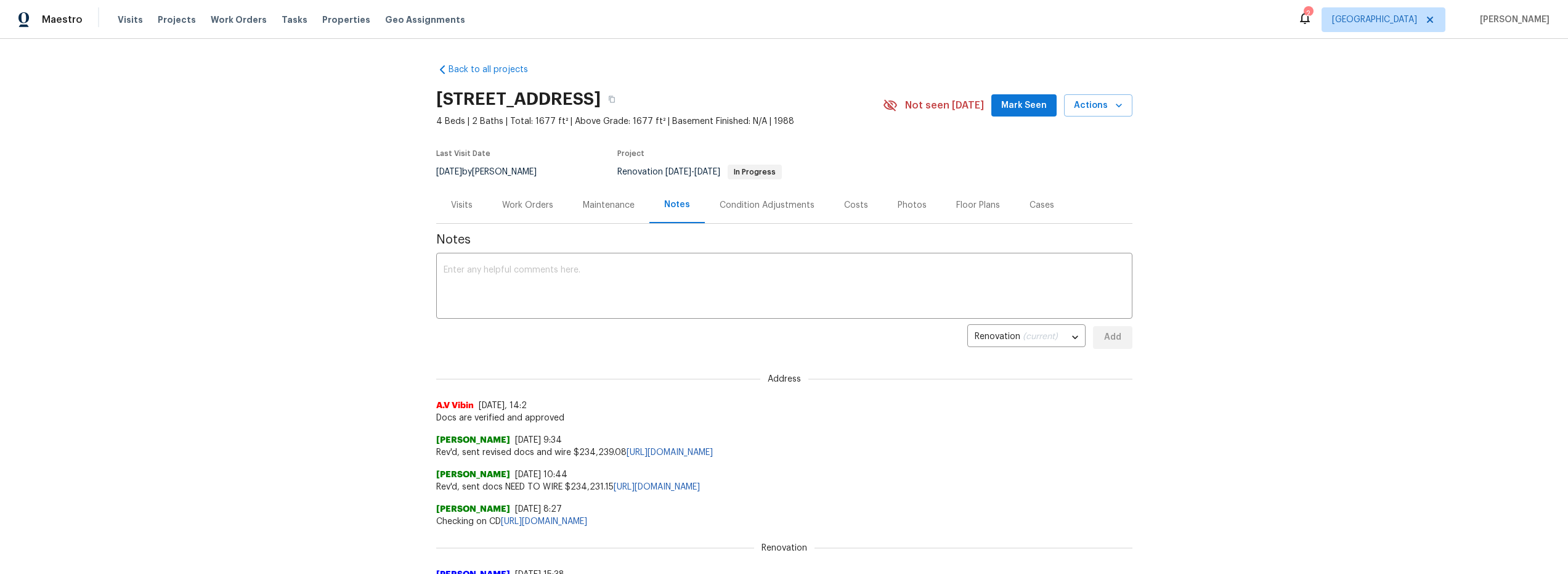
click at [526, 205] on div "Work Orders" at bounding box center [527, 204] width 52 height 12
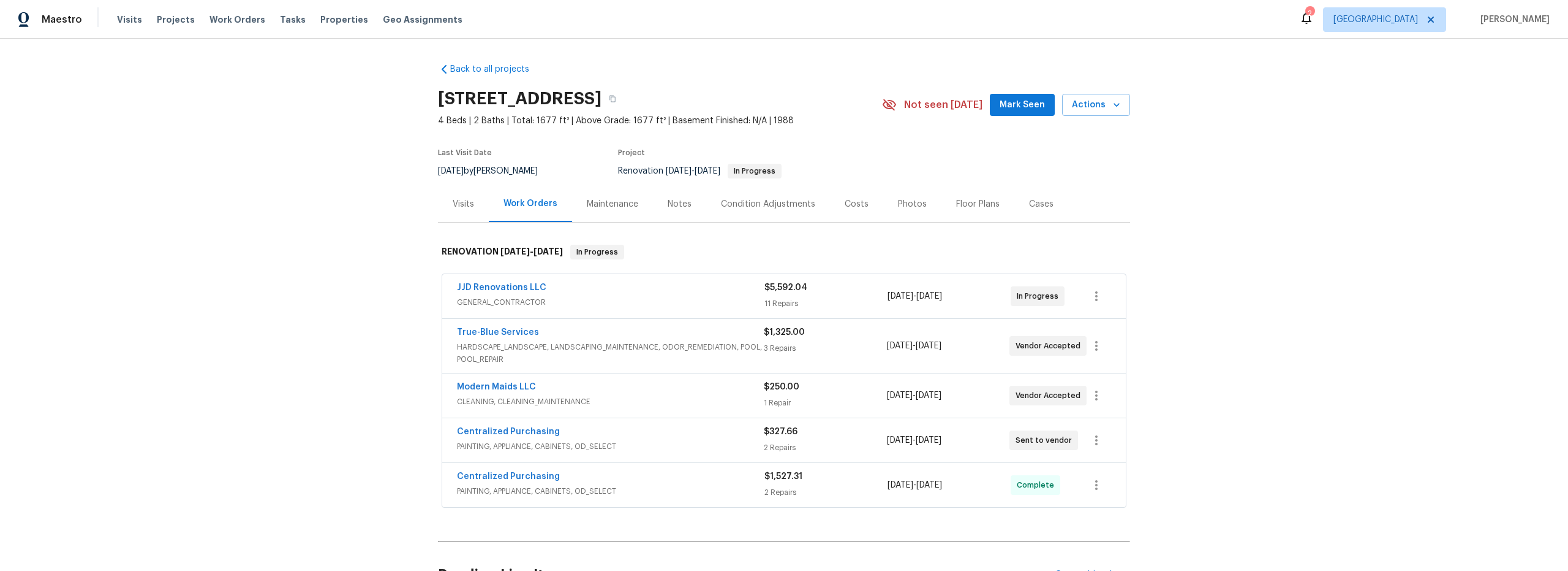
click at [846, 201] on div "Costs" at bounding box center [857, 203] width 24 height 12
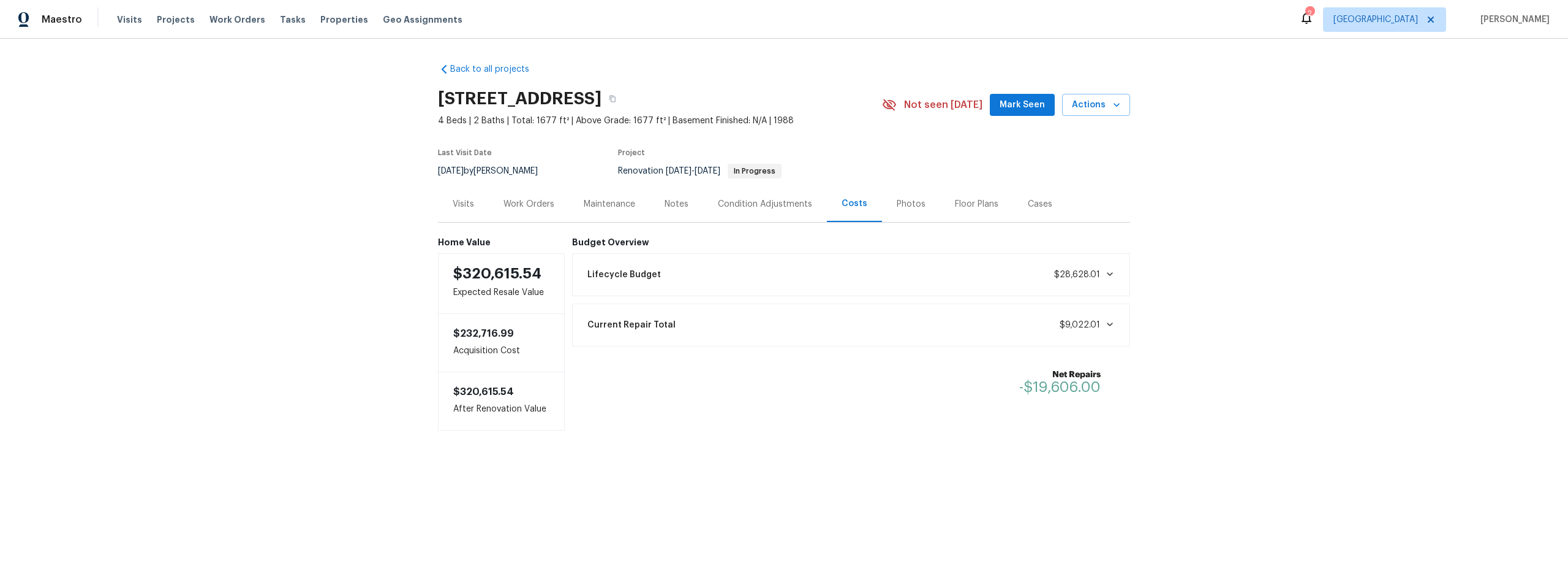
click at [531, 201] on div "Work Orders" at bounding box center [529, 203] width 51 height 12
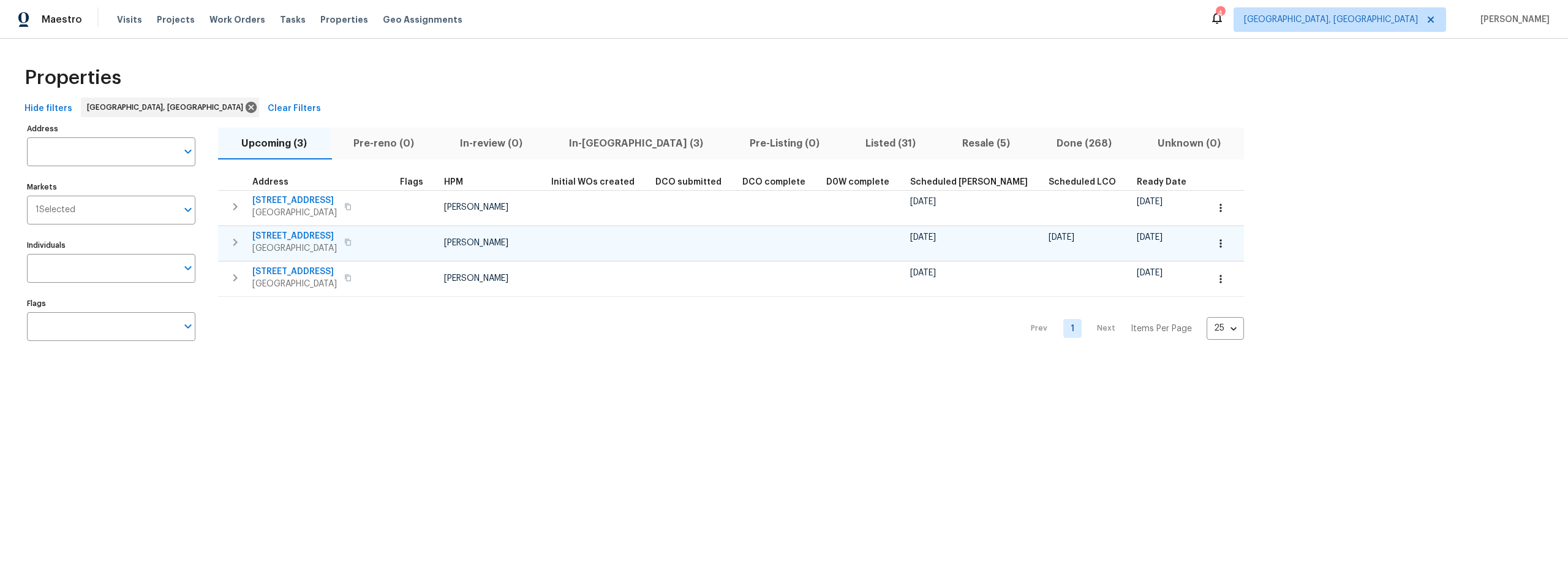
click at [1215, 248] on icon "button" at bounding box center [1220, 243] width 12 height 12
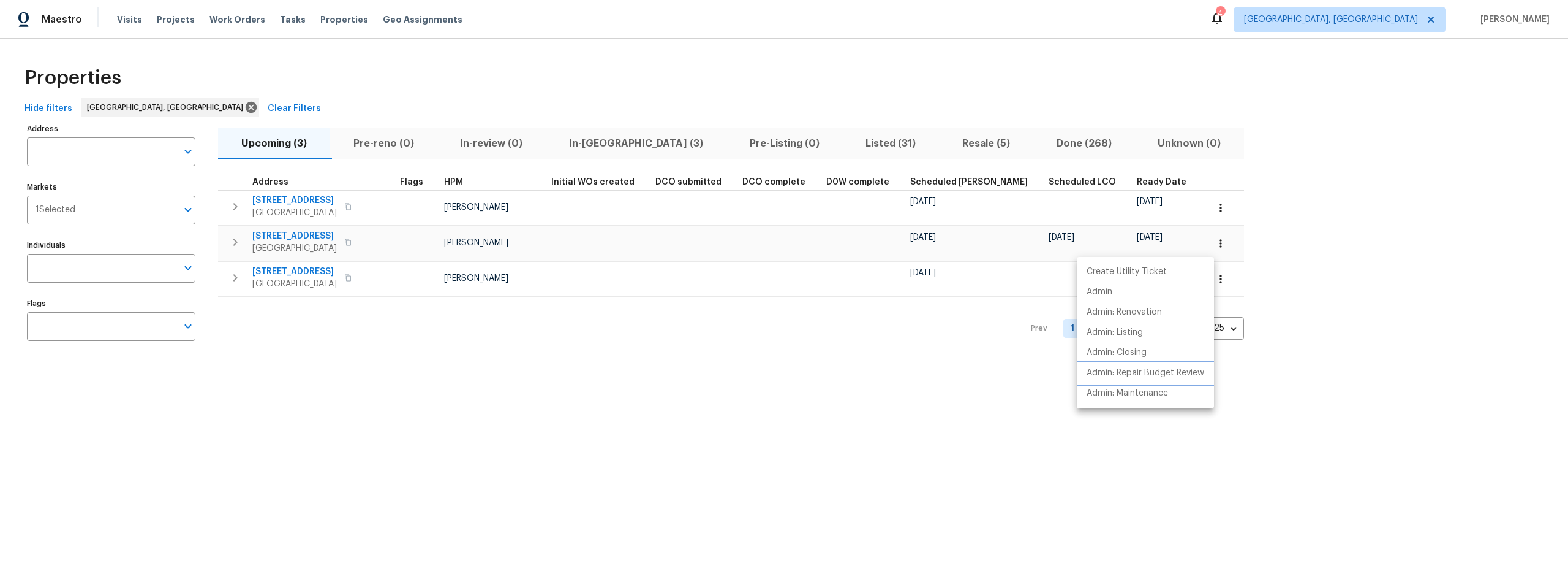
click at [1121, 372] on p "Admin: Repair Budget Review" at bounding box center [1145, 373] width 117 height 13
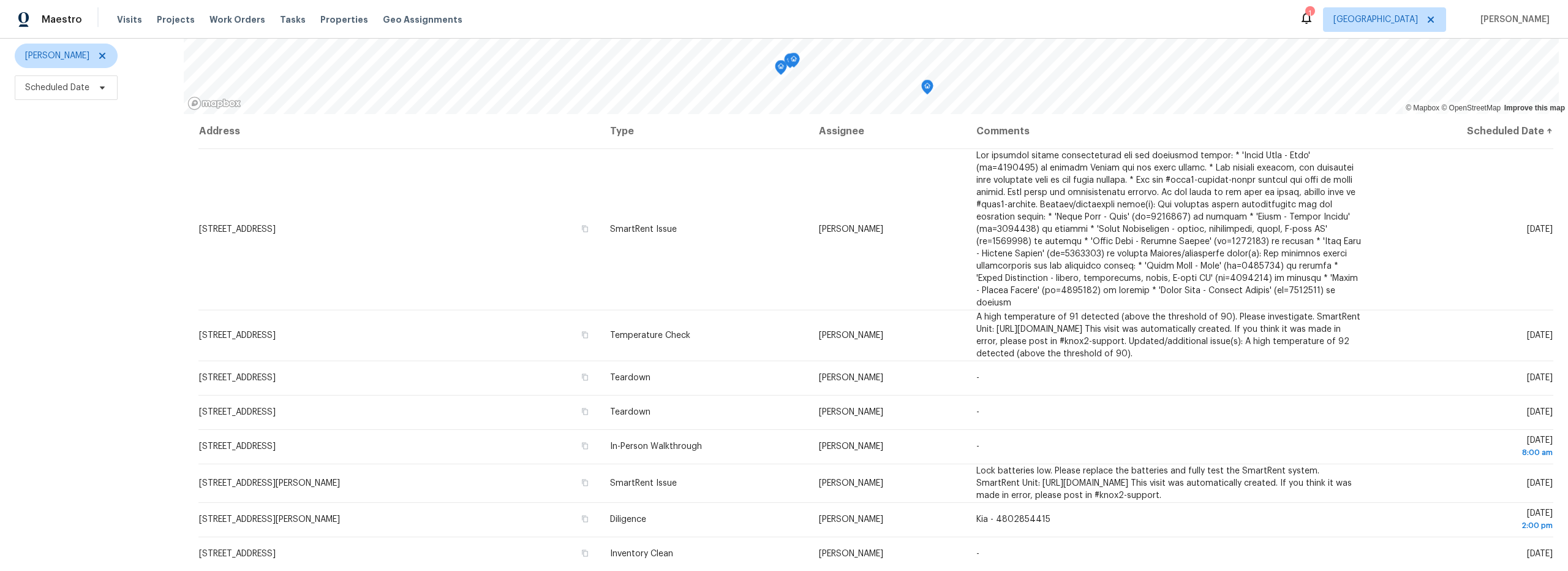
scroll to position [155, 0]
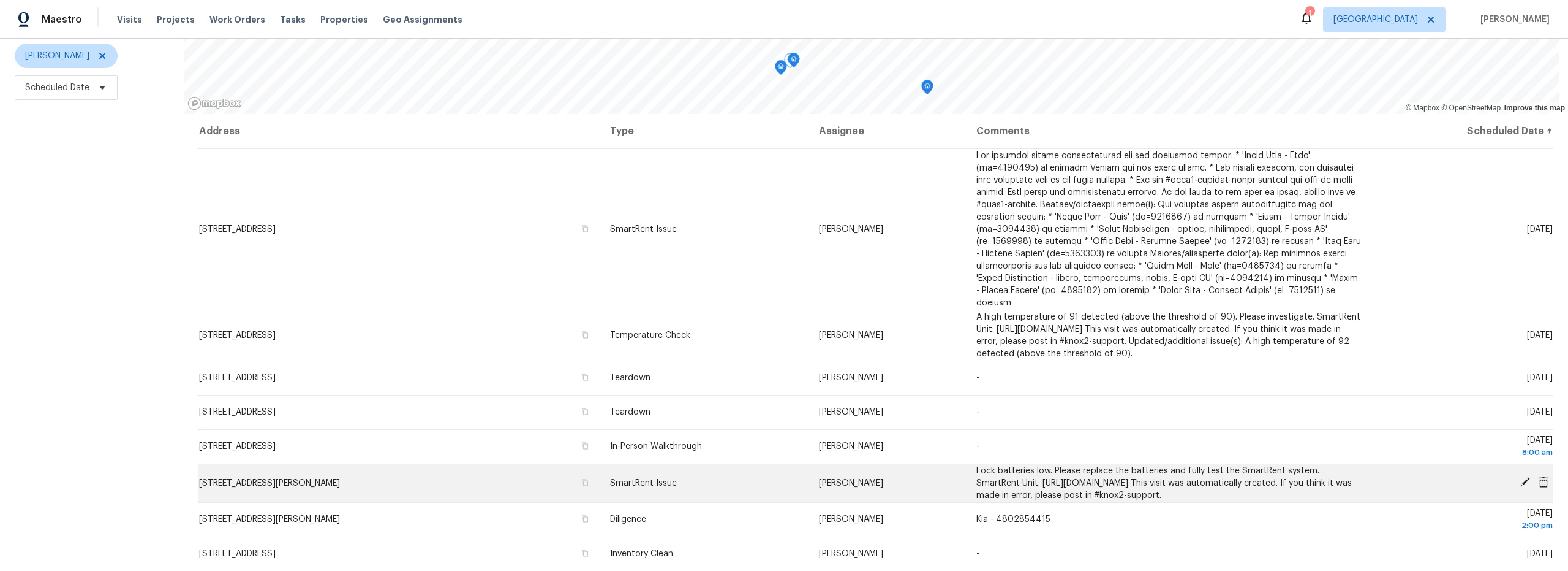
click at [1520, 477] on icon at bounding box center [1525, 481] width 10 height 10
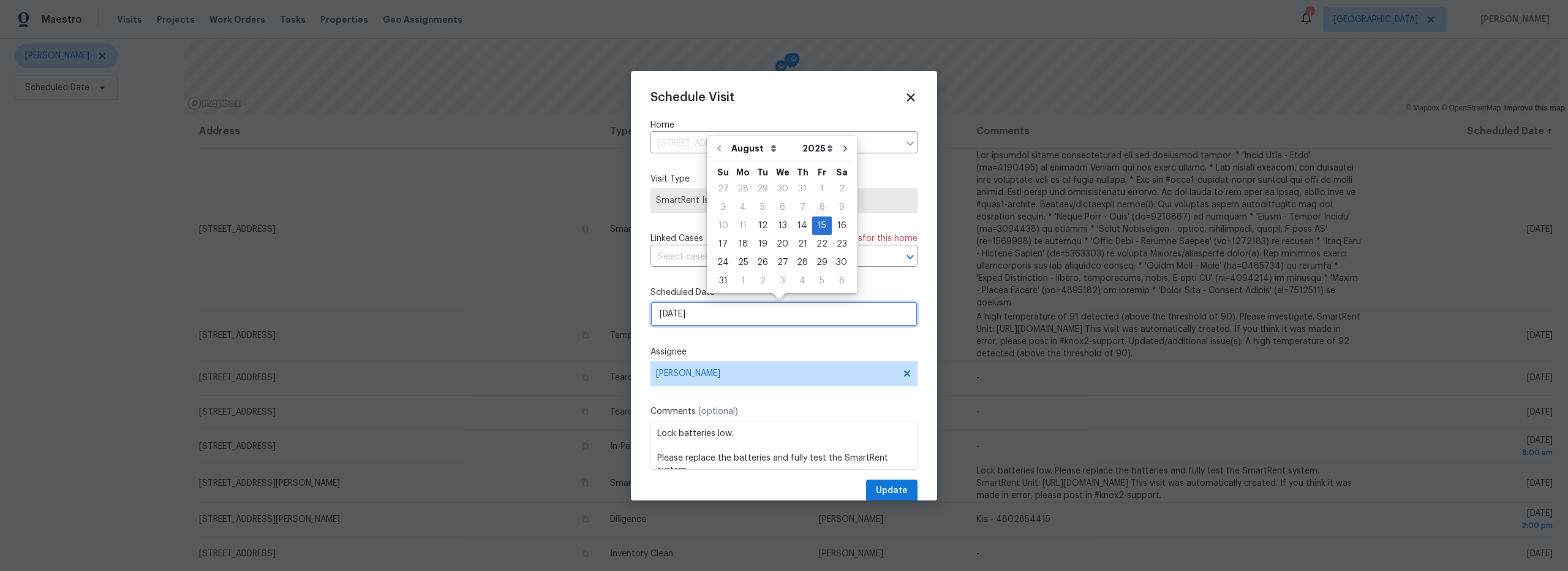
click at [746, 310] on input "8/15/2025" at bounding box center [784, 313] width 267 height 24
click at [796, 230] on div "14" at bounding box center [802, 226] width 20 height 17
type input "8/14/2025"
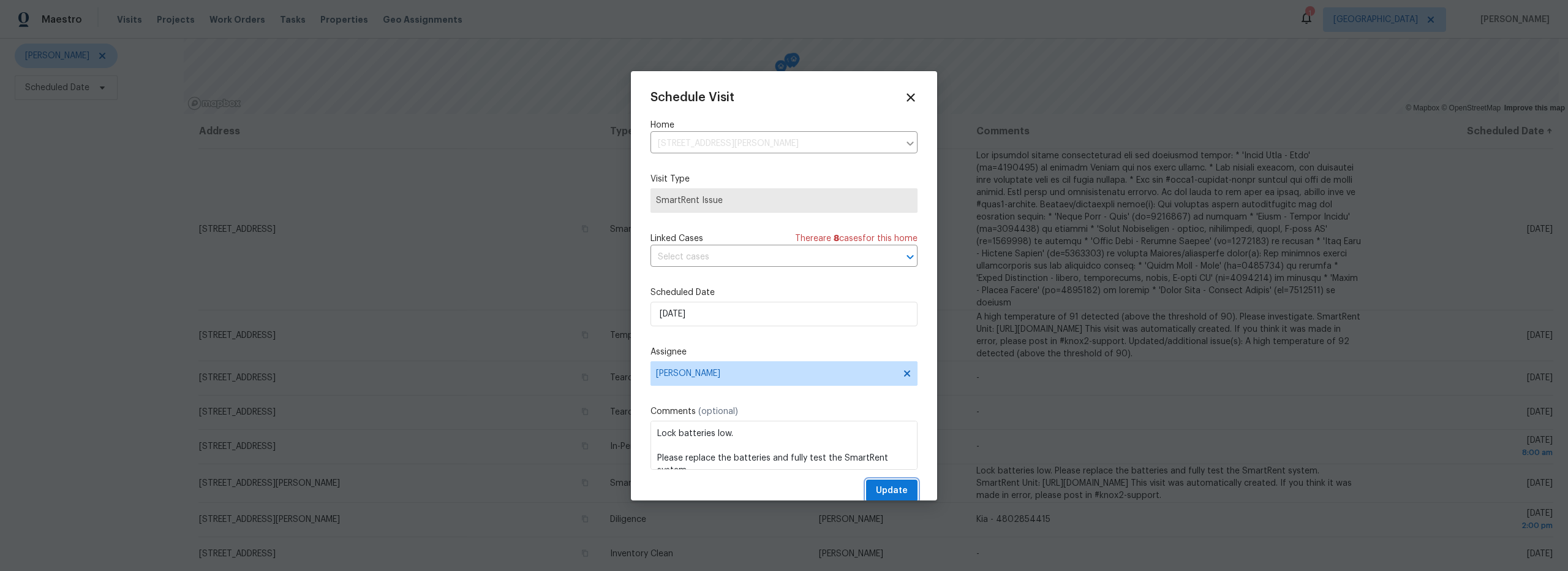
click at [882, 488] on span "Update" at bounding box center [891, 491] width 32 height 15
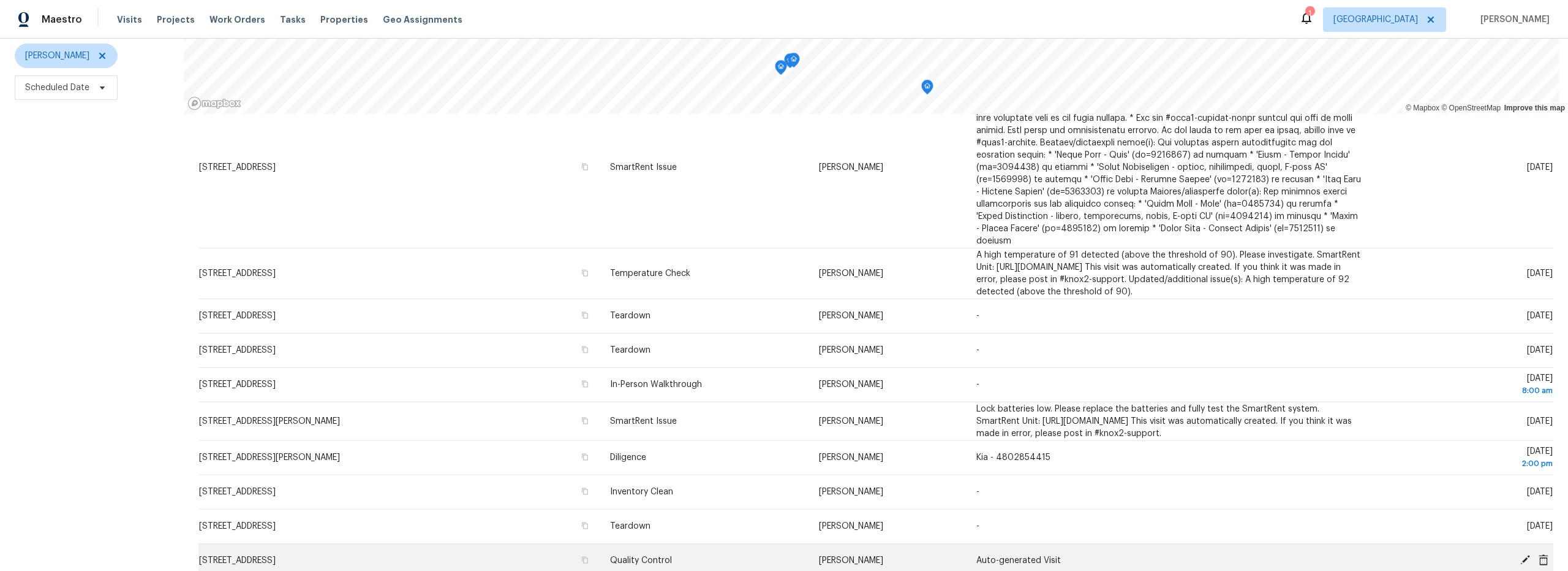
scroll to position [129, 0]
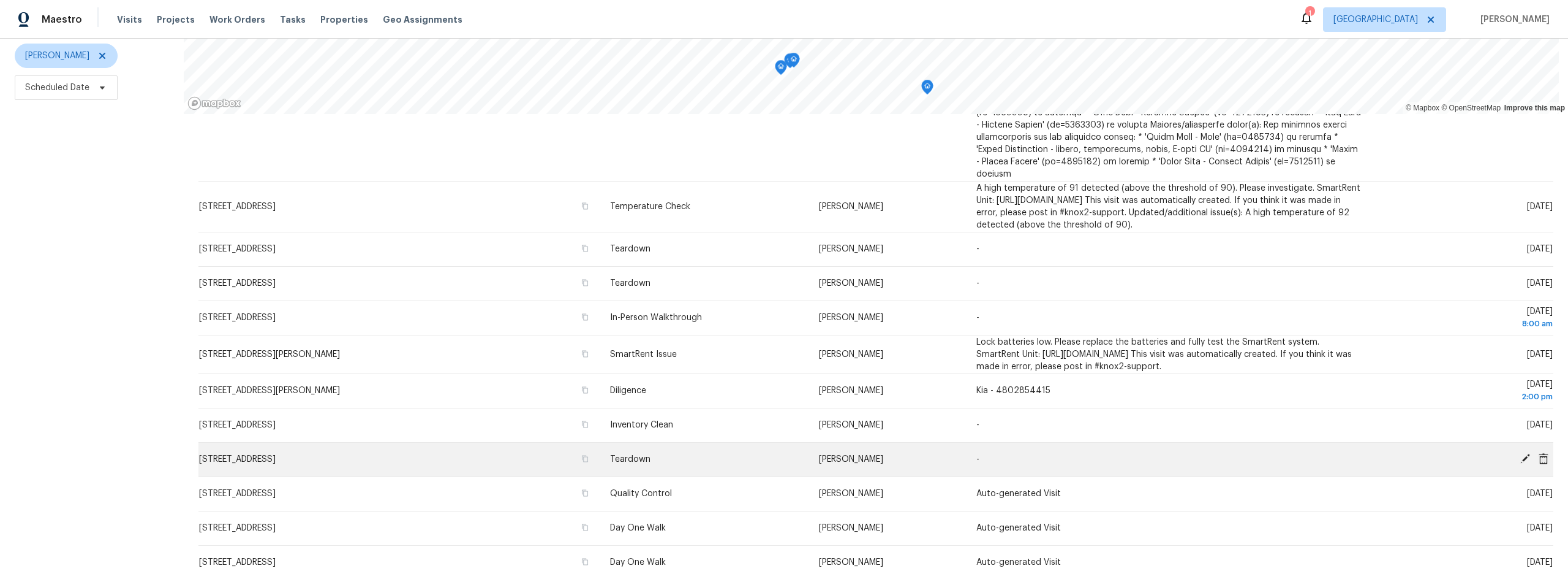
click at [1520, 453] on icon at bounding box center [1525, 459] width 11 height 11
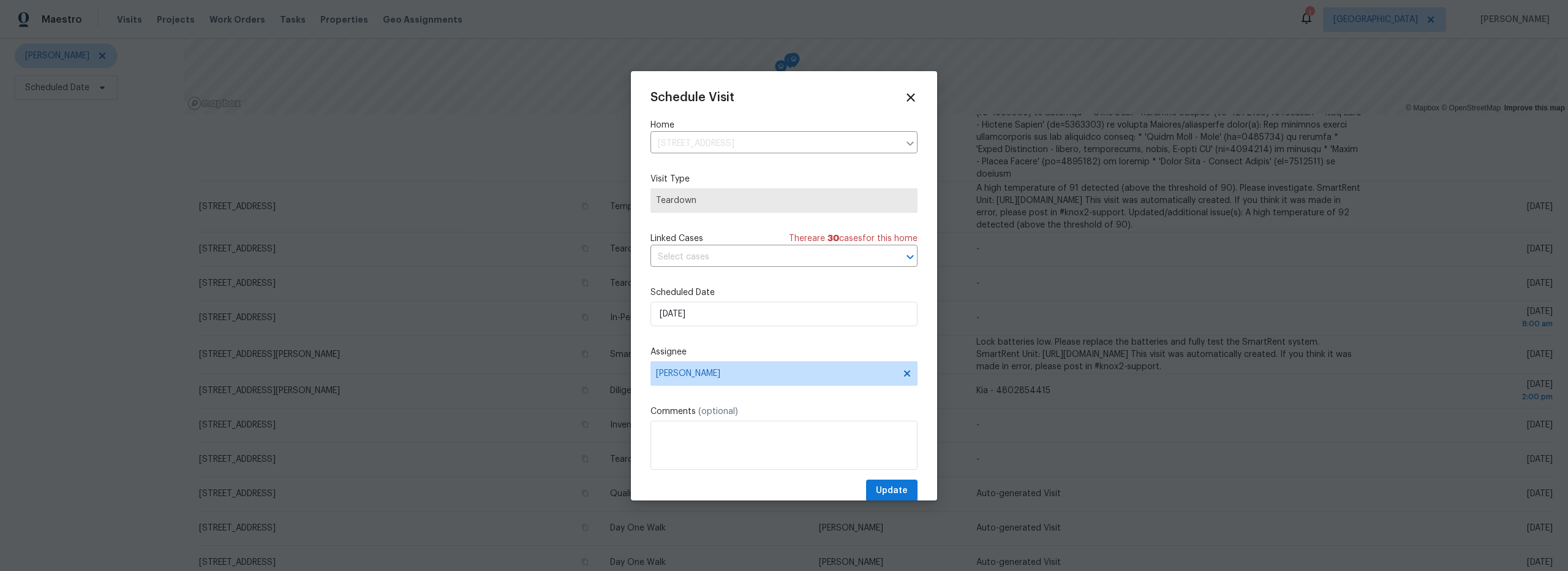
click at [763, 327] on div "Schedule Visit Home 658 W Moorwood St, Green Valley, AZ 85614 ​ Visit Type Tear…" at bounding box center [784, 296] width 267 height 411
click at [755, 321] on input "8/15/2025" at bounding box center [784, 313] width 267 height 24
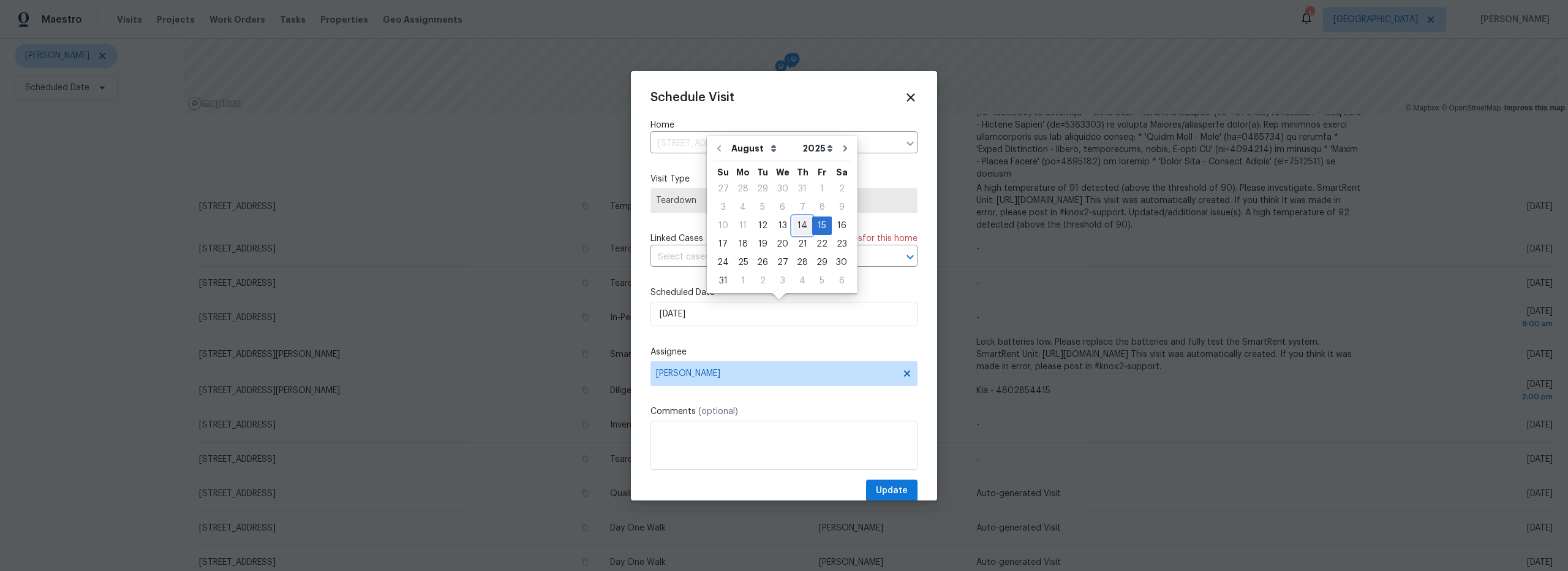
click at [797, 230] on div "14" at bounding box center [802, 226] width 20 height 17
type input "8/14/2025"
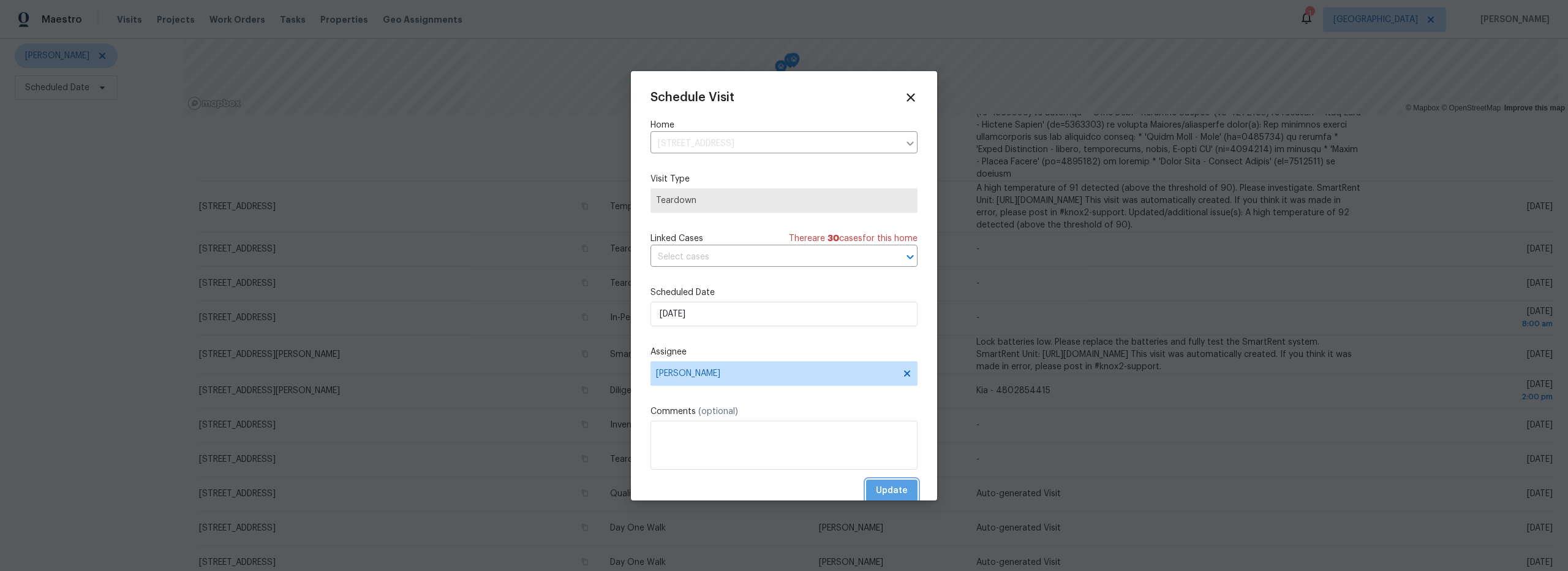
click at [889, 487] on span "Update" at bounding box center [891, 491] width 32 height 15
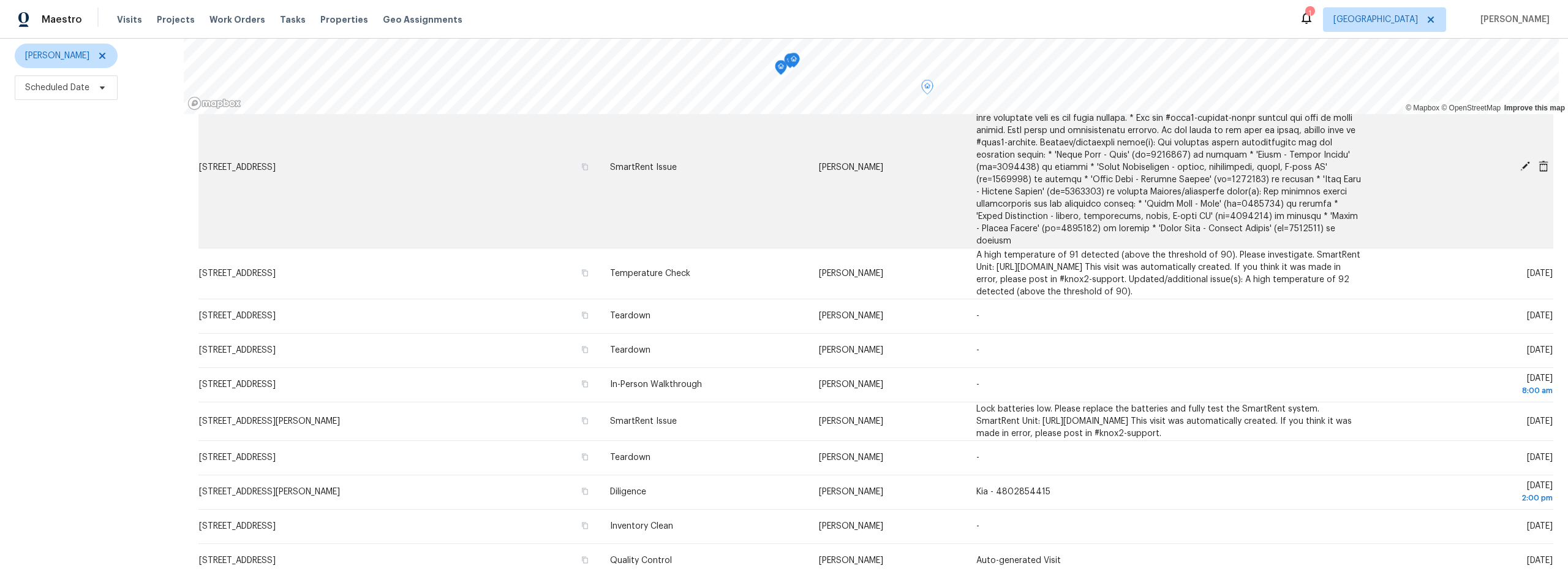
scroll to position [52, 0]
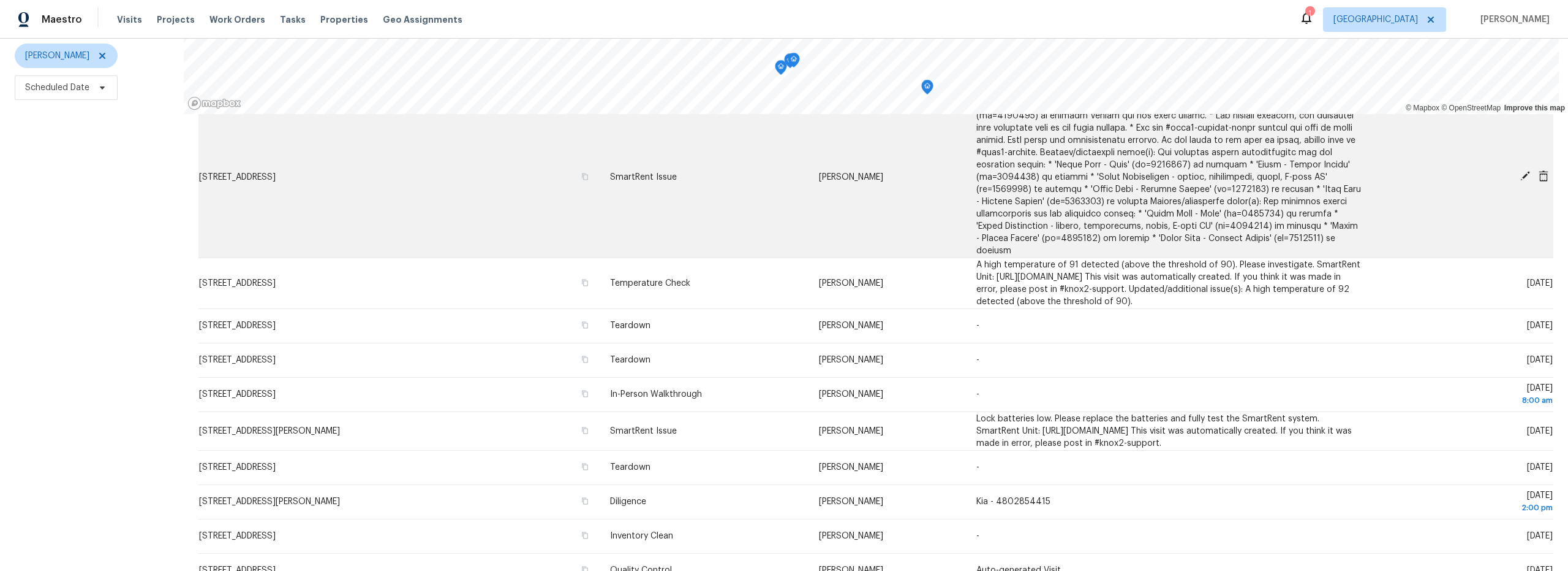
click at [1520, 171] on icon at bounding box center [1525, 175] width 10 height 10
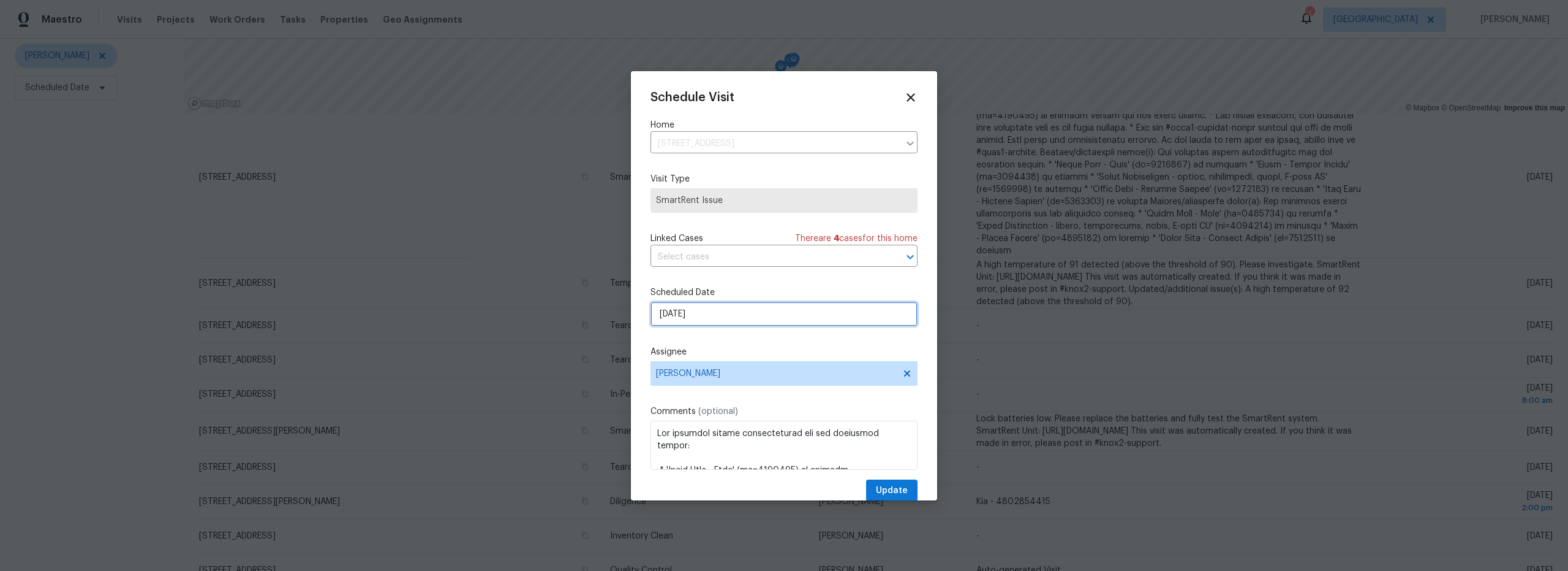
click at [735, 313] on input "8/12/2025" at bounding box center [784, 313] width 267 height 24
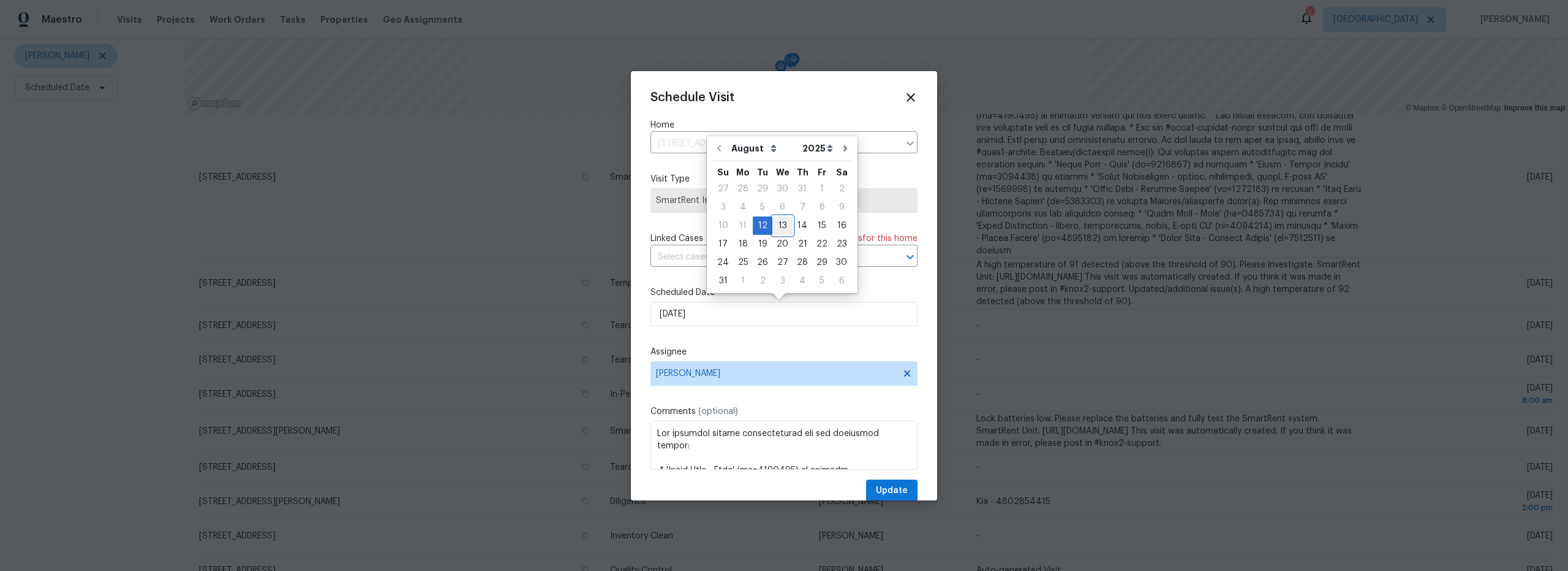
drag, startPoint x: 776, startPoint y: 224, endPoint x: 786, endPoint y: 230, distance: 11.7
click at [777, 224] on div "13" at bounding box center [782, 226] width 21 height 17
type input "8/13/2025"
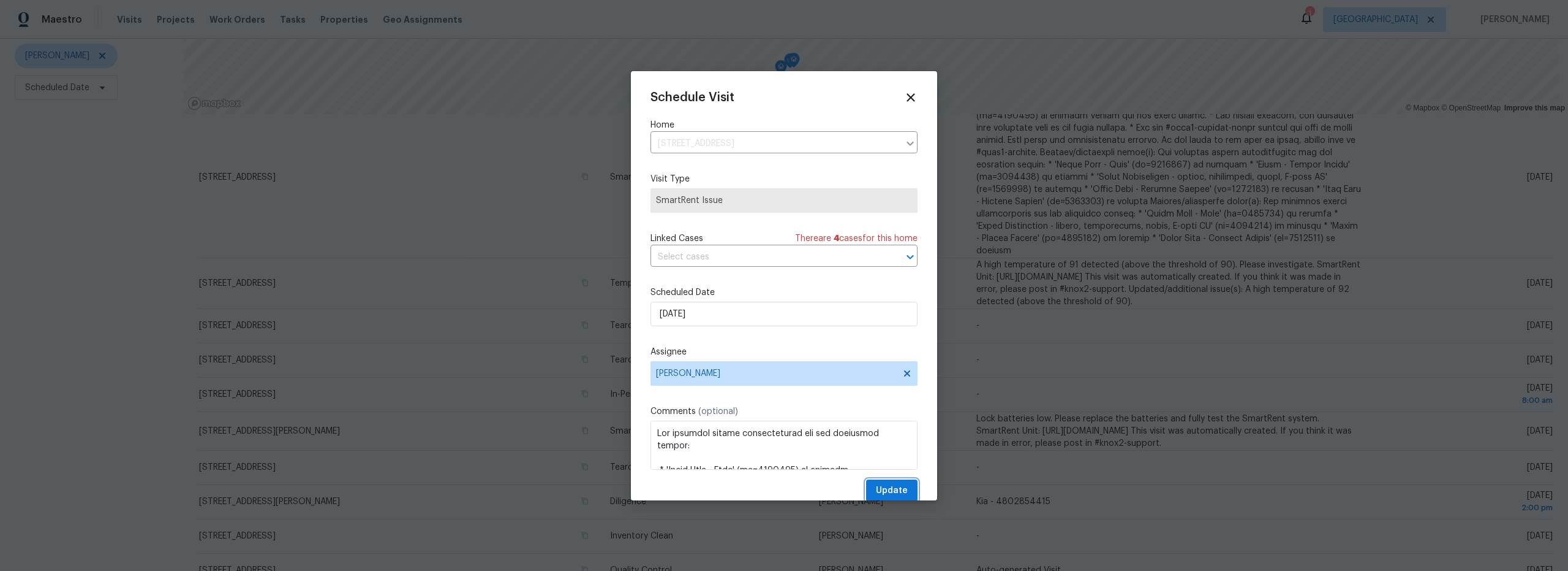
click at [880, 480] on button "Update" at bounding box center [891, 491] width 51 height 22
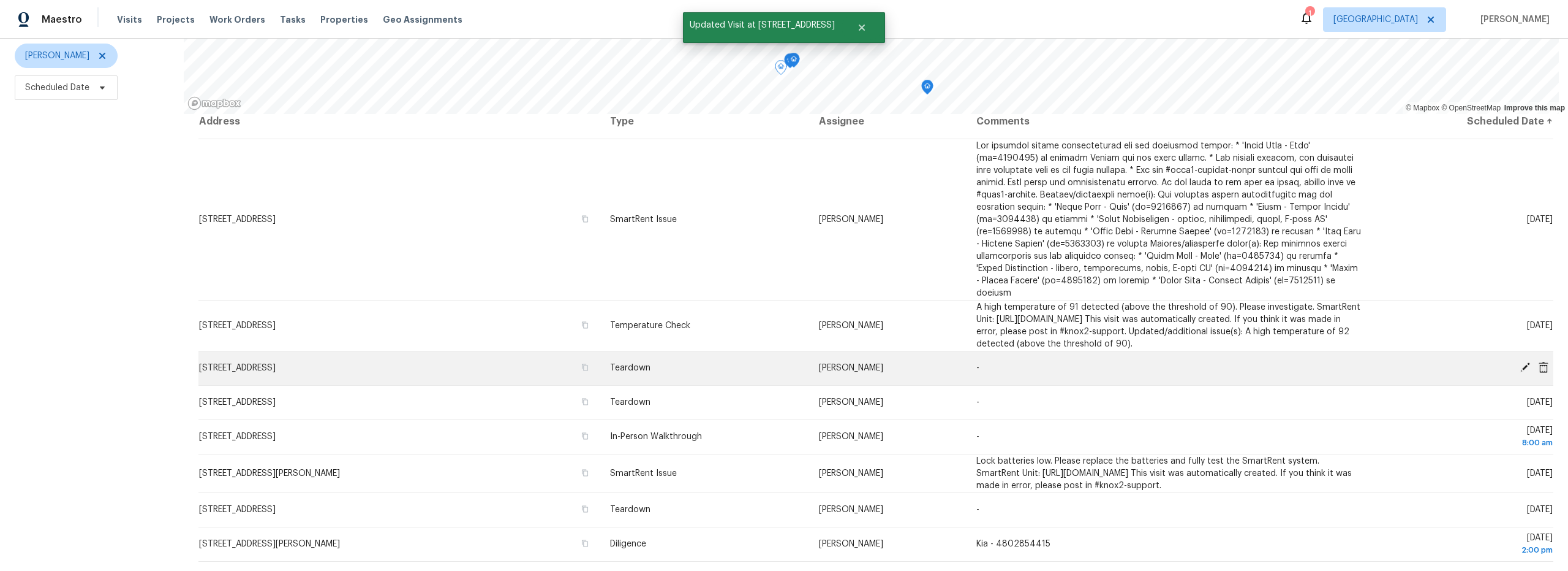
scroll to position [0, 0]
